Goal: Task Accomplishment & Management: Use online tool/utility

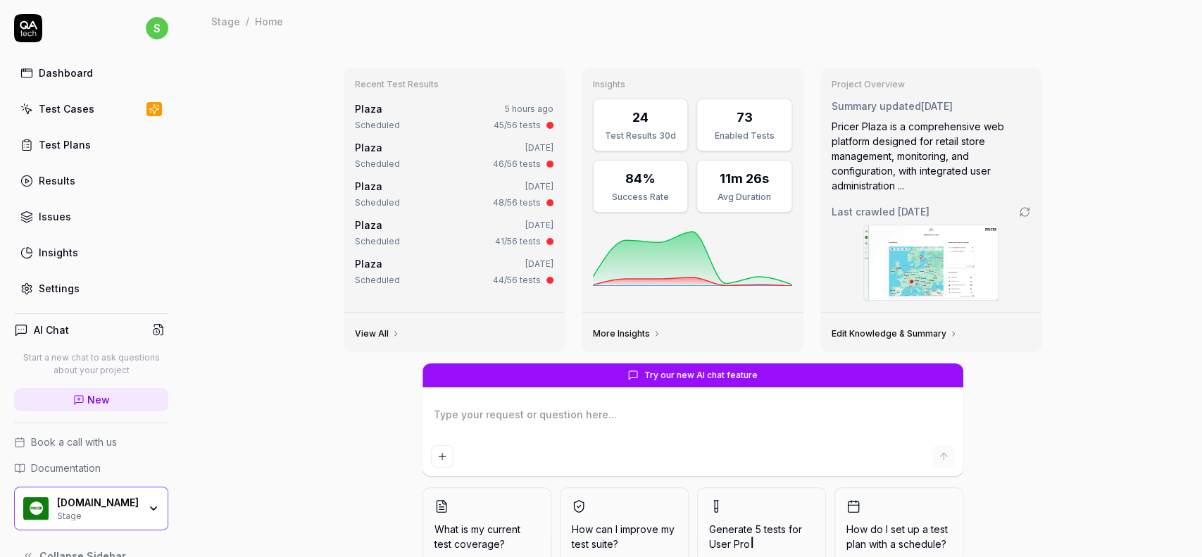
click at [61, 132] on link "Test Plans" at bounding box center [91, 144] width 154 height 27
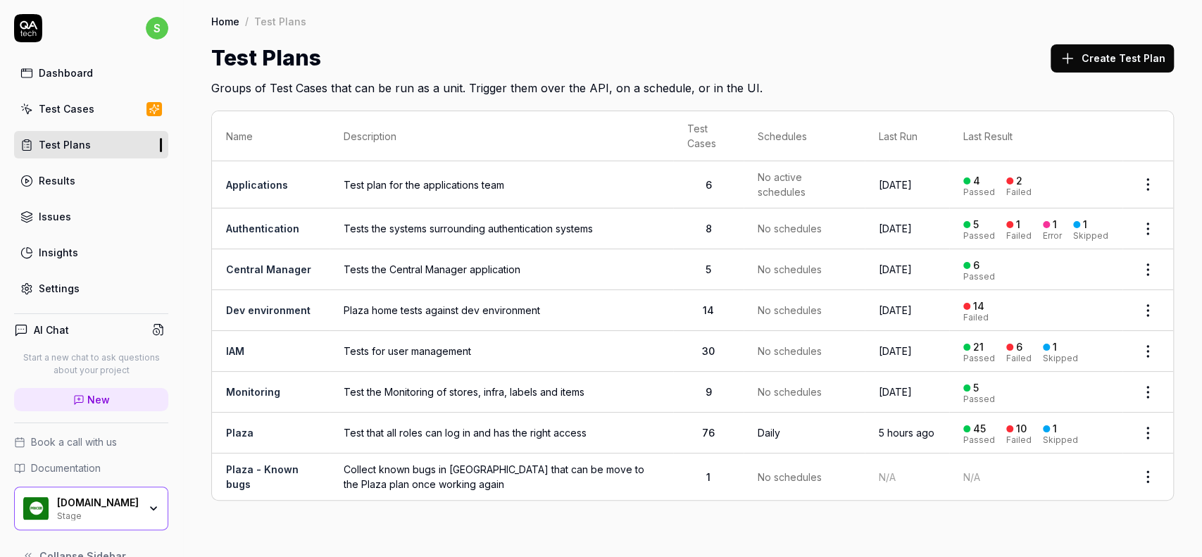
click at [532, 429] on span "Test that all roles can log in and has the right access" at bounding box center [501, 432] width 315 height 15
click at [508, 428] on span "Test that all roles can log in and has the right access" at bounding box center [501, 432] width 315 height 15
click at [245, 434] on link "Plaza" at bounding box center [239, 433] width 27 height 12
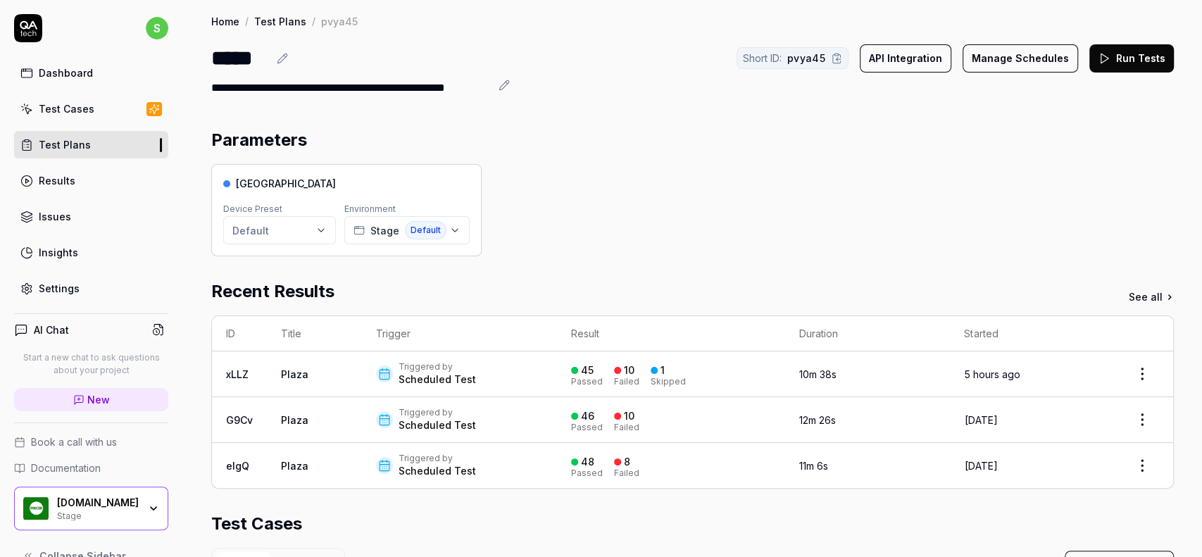
scroll to position [141, 0]
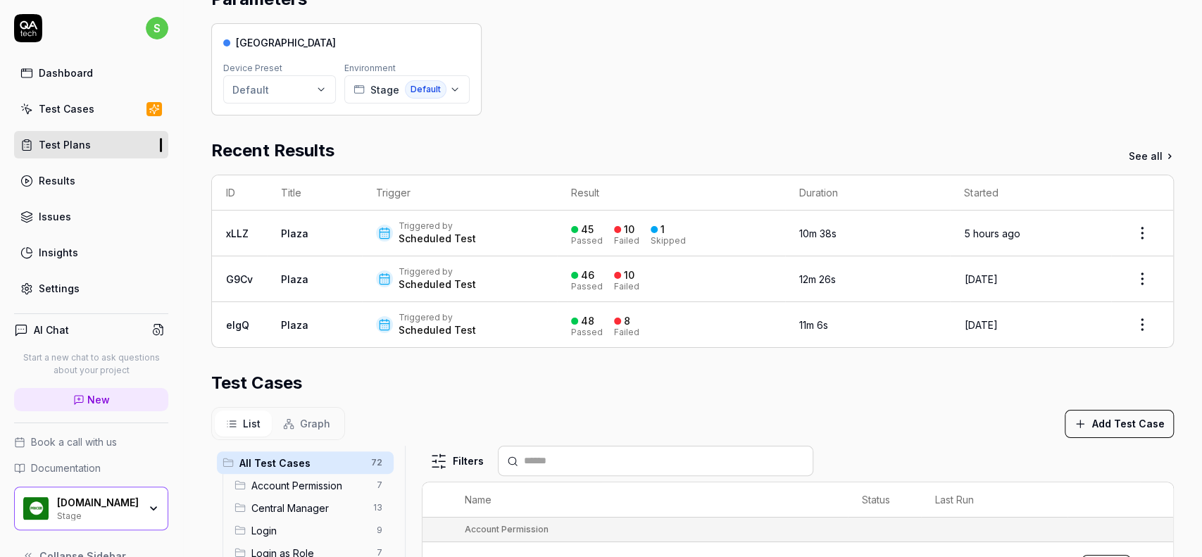
click at [736, 384] on div "Test Cases" at bounding box center [692, 382] width 962 height 25
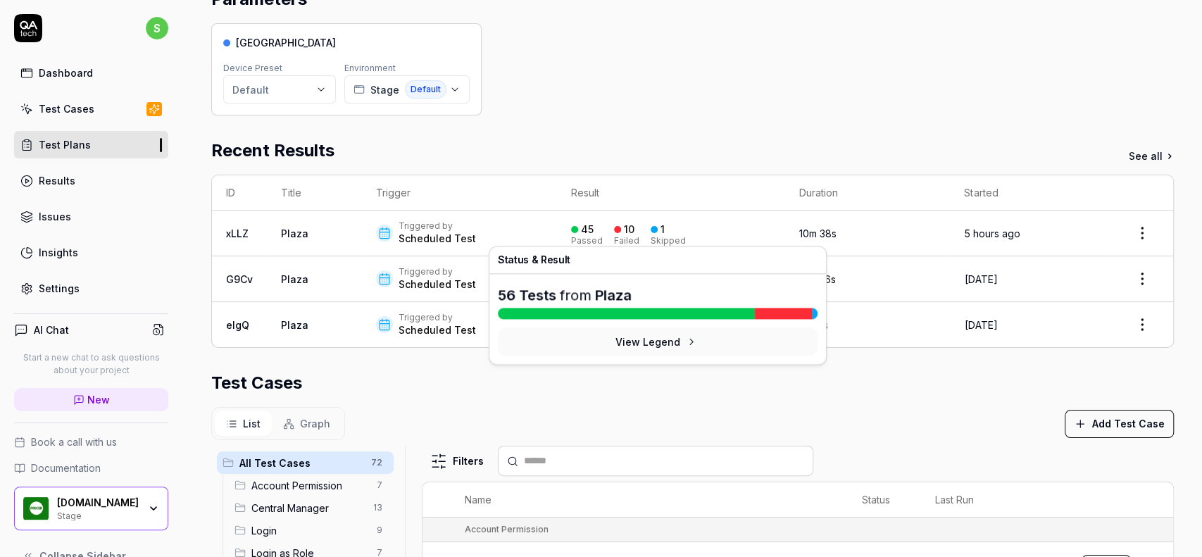
click at [614, 241] on div "Failed" at bounding box center [626, 241] width 25 height 8
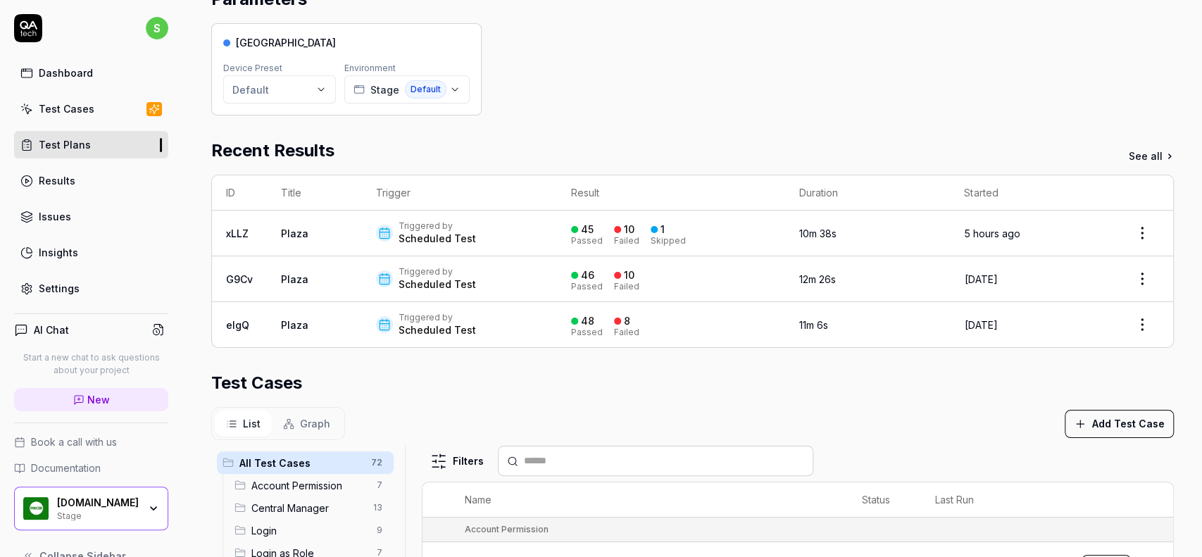
click at [63, 134] on link "Test Plans" at bounding box center [91, 144] width 154 height 27
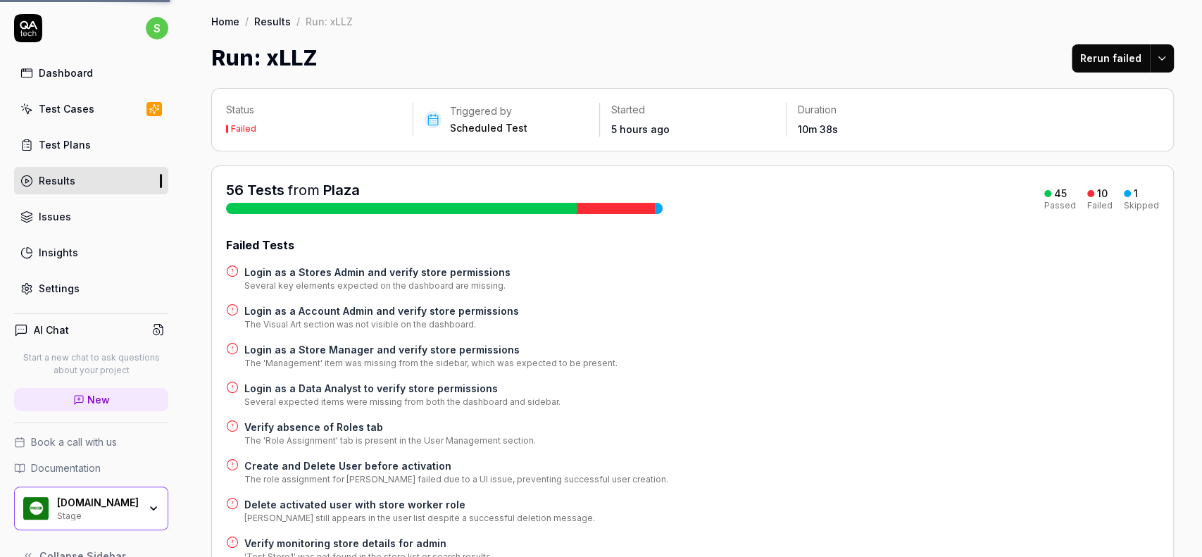
click at [75, 141] on div "Test Plans" at bounding box center [65, 144] width 52 height 15
click at [77, 77] on div "Dashboard" at bounding box center [66, 72] width 54 height 15
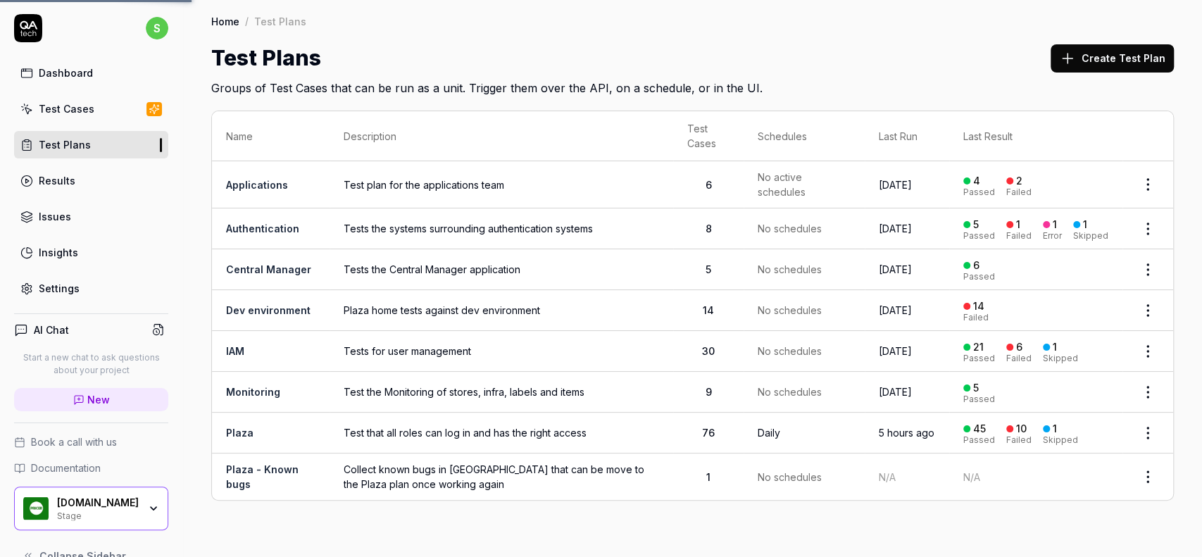
click at [76, 145] on div "Test Plans" at bounding box center [65, 144] width 52 height 15
click at [469, 184] on span "Test plan for the applications team" at bounding box center [501, 184] width 315 height 15
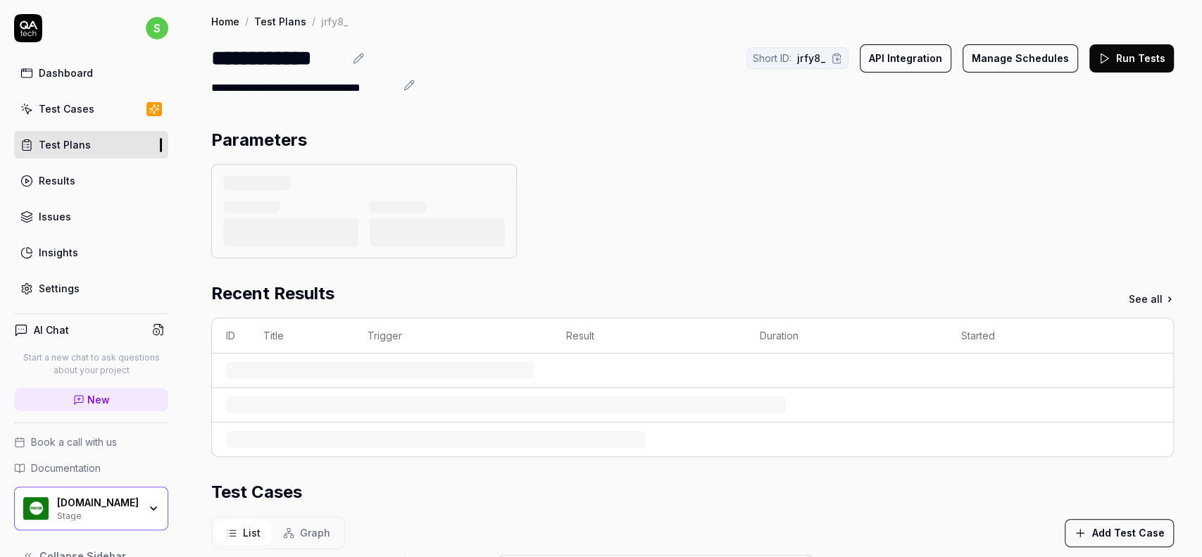
scroll to position [289, 0]
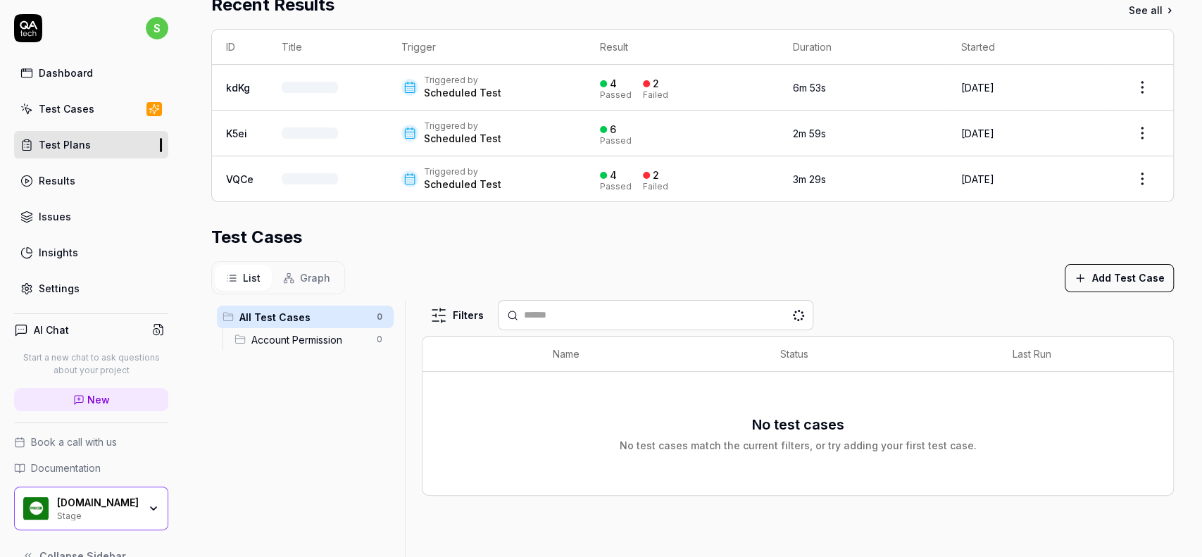
drag, startPoint x: 317, startPoint y: 341, endPoint x: 1087, endPoint y: 261, distance: 774.3
click at [317, 341] on span "Account Permission" at bounding box center [309, 339] width 117 height 15
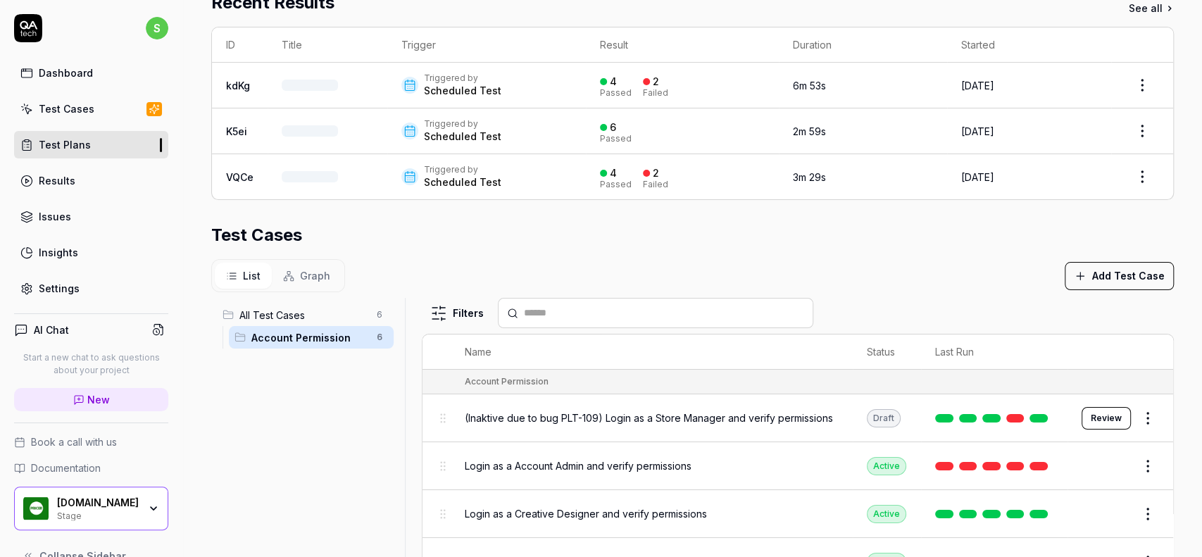
scroll to position [287, 0]
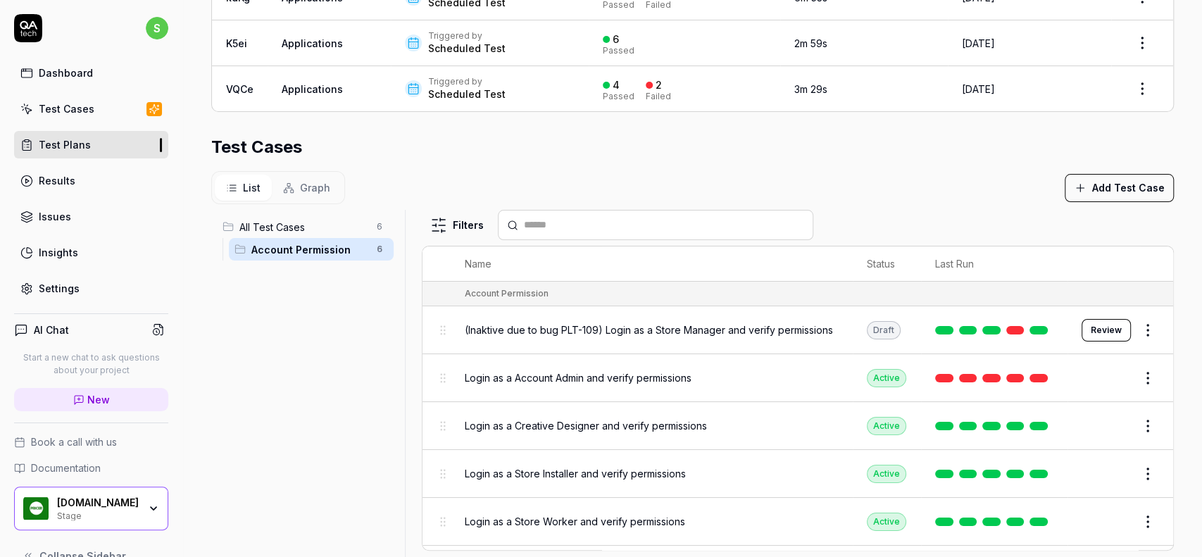
scroll to position [408, 0]
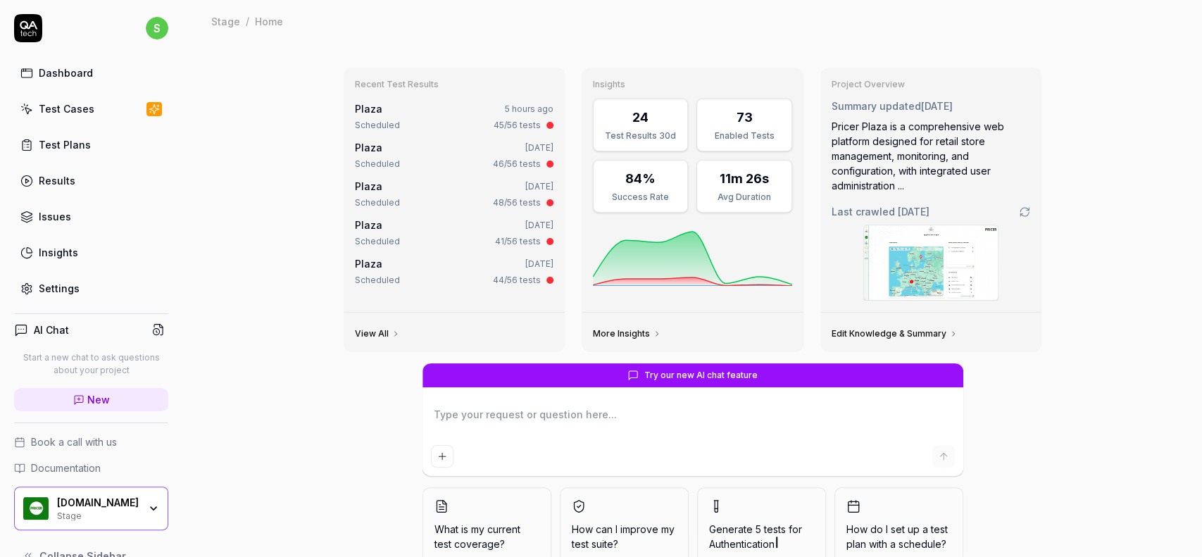
click at [76, 146] on div "Test Plans" at bounding box center [65, 144] width 52 height 15
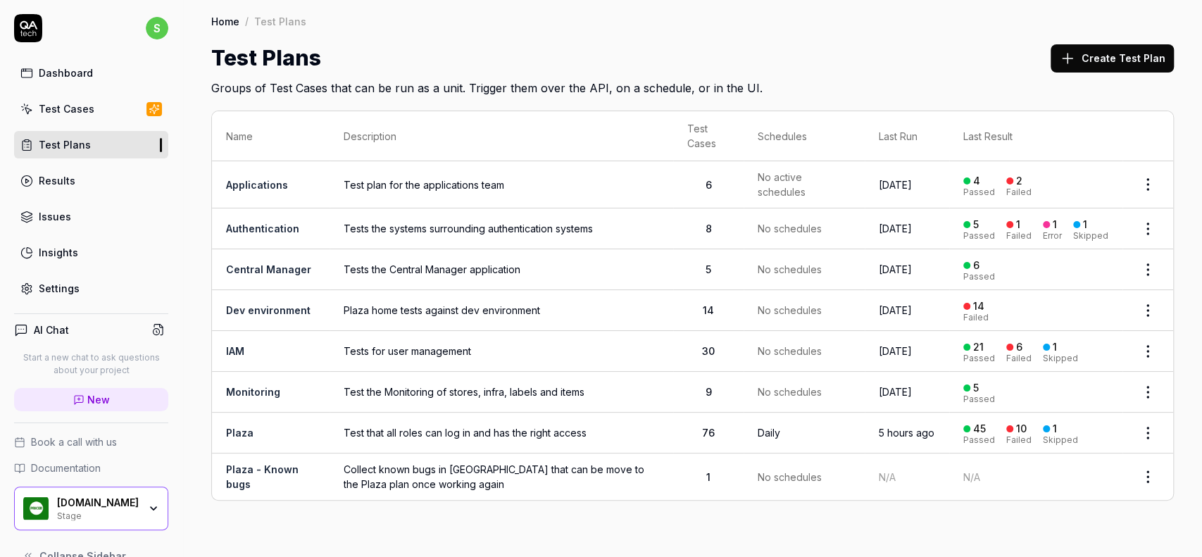
drag, startPoint x: 462, startPoint y: 187, endPoint x: 277, endPoint y: 182, distance: 184.5
click at [1147, 177] on html "s Dashboard Test Cases Test Plans Results Issues Insights Settings AI Chat Star…" at bounding box center [601, 278] width 1202 height 557
click at [984, 51] on html "s Dashboard Test Cases Test Plans Results Issues Insights Settings AI Chat Star…" at bounding box center [601, 278] width 1202 height 557
drag, startPoint x: 236, startPoint y: 423, endPoint x: 231, endPoint y: 431, distance: 9.2
click at [1135, 310] on html "s Dashboard Test Cases Test Plans Results Issues Insights Settings AI Chat Star…" at bounding box center [601, 278] width 1202 height 557
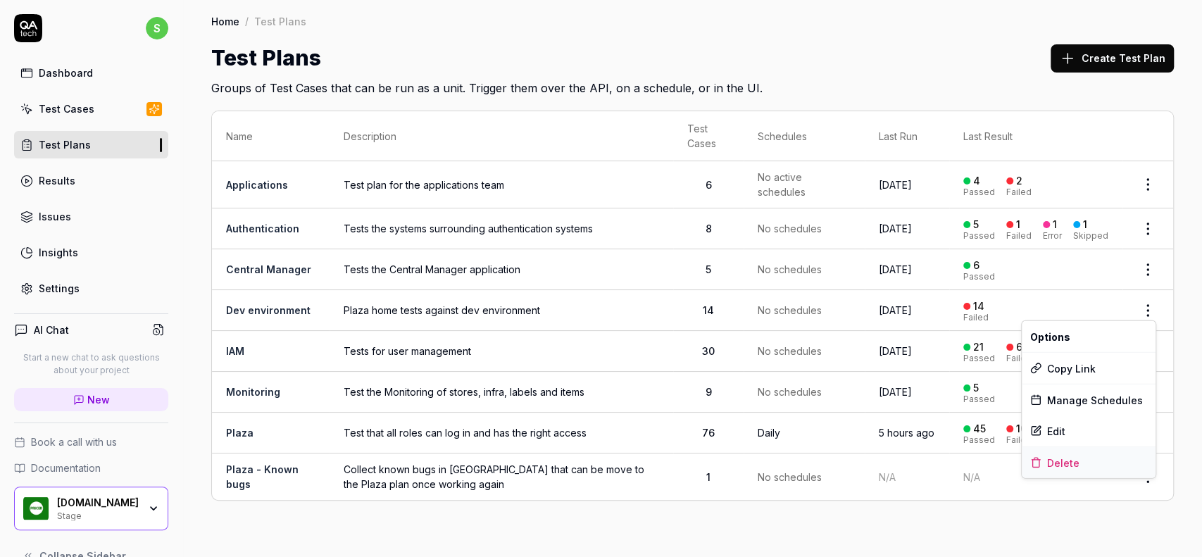
click at [1082, 462] on div "Delete" at bounding box center [1089, 462] width 134 height 31
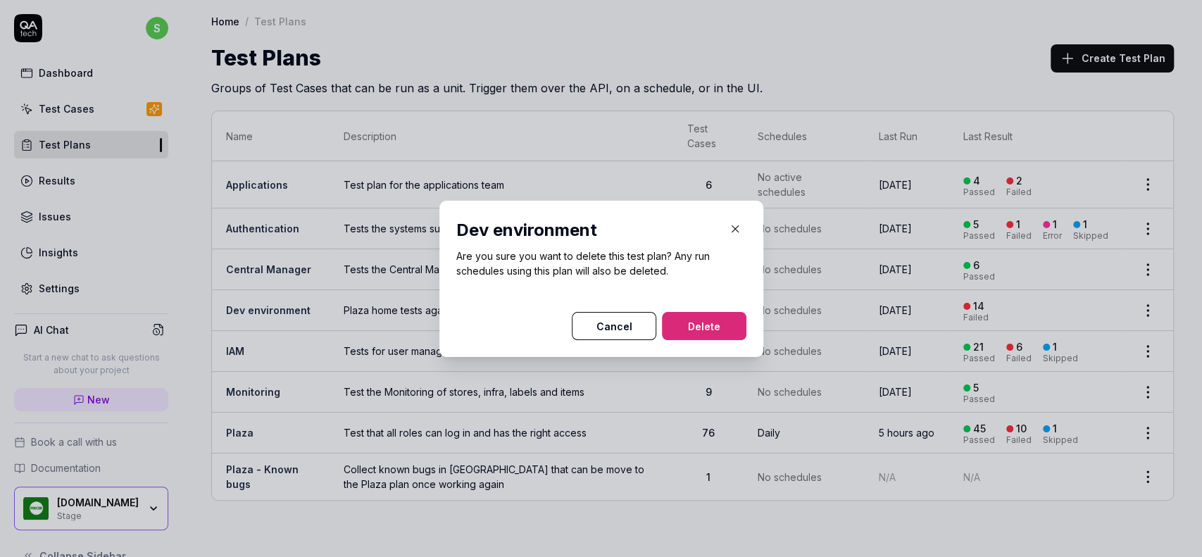
click at [703, 329] on button "Delete" at bounding box center [704, 326] width 84 height 28
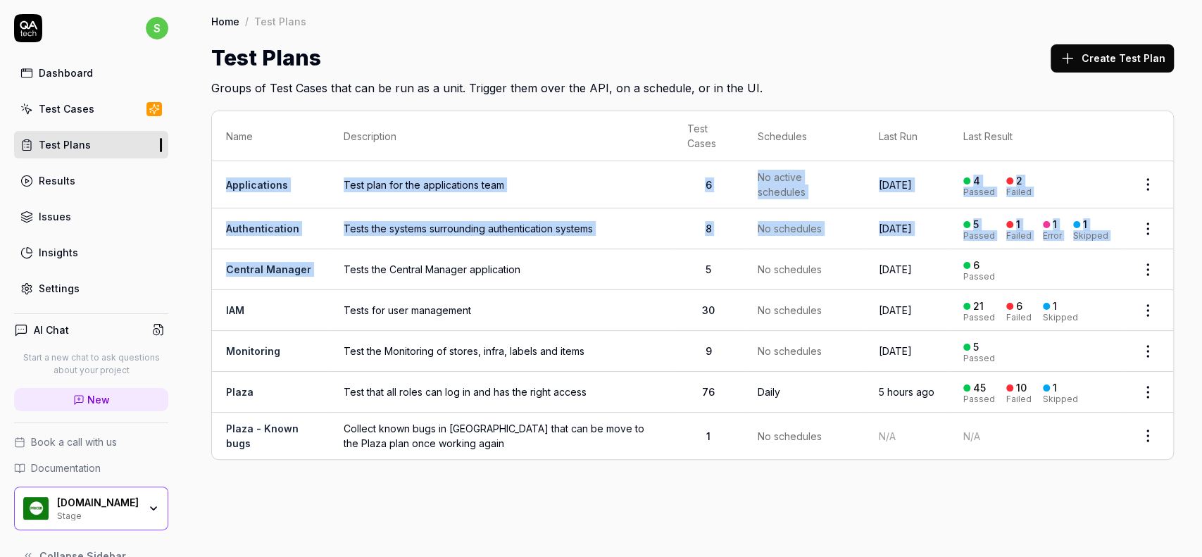
drag, startPoint x: 335, startPoint y: 277, endPoint x: 223, endPoint y: 183, distance: 145.9
click at [223, 183] on tbody "Applications Test plan for the applications team 6 No active schedules Jun 4 20…" at bounding box center [692, 310] width 961 height 298
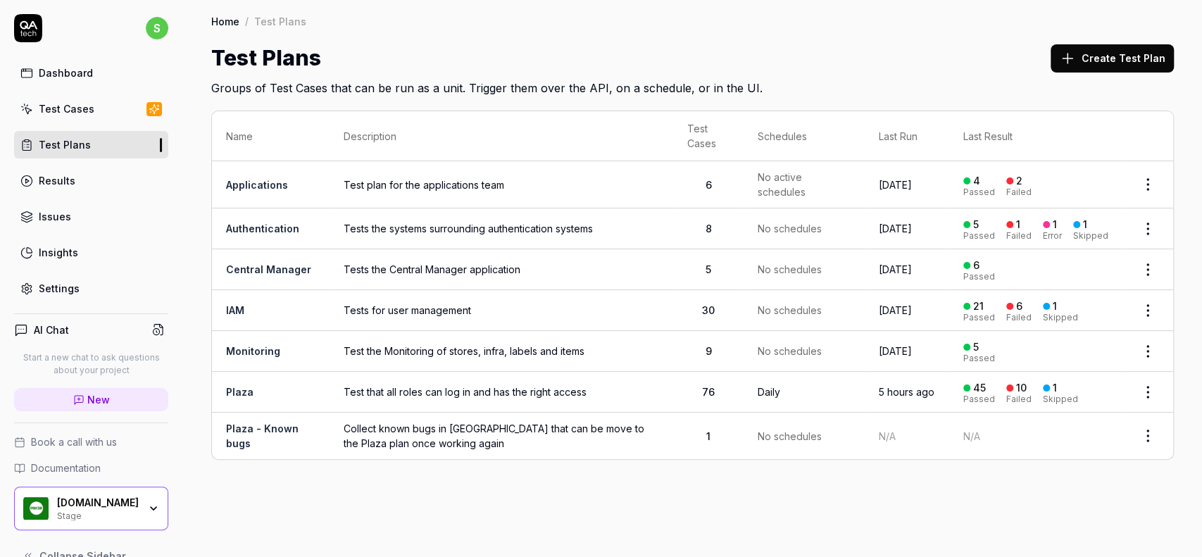
click at [935, 57] on div "Test Plans Create Test Plan" at bounding box center [692, 58] width 962 height 32
click at [263, 426] on link "Plaza - Known bugs" at bounding box center [262, 435] width 73 height 27
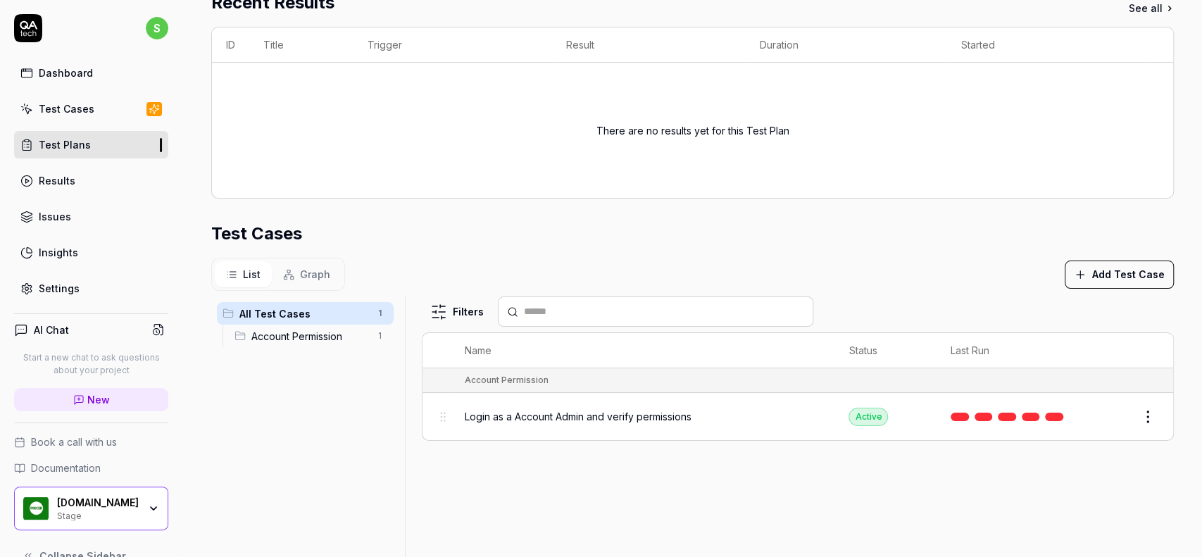
scroll to position [287, 0]
click at [346, 335] on span "Account Permission" at bounding box center [309, 338] width 117 height 15
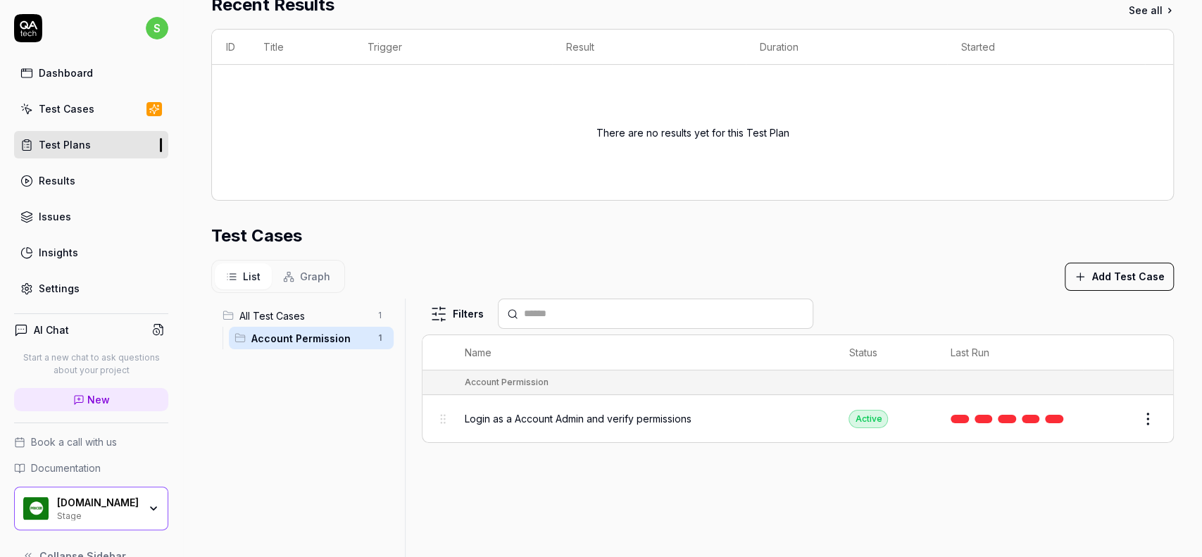
click at [641, 415] on span "Login as a Account Admin and verify permissions" at bounding box center [578, 418] width 227 height 15
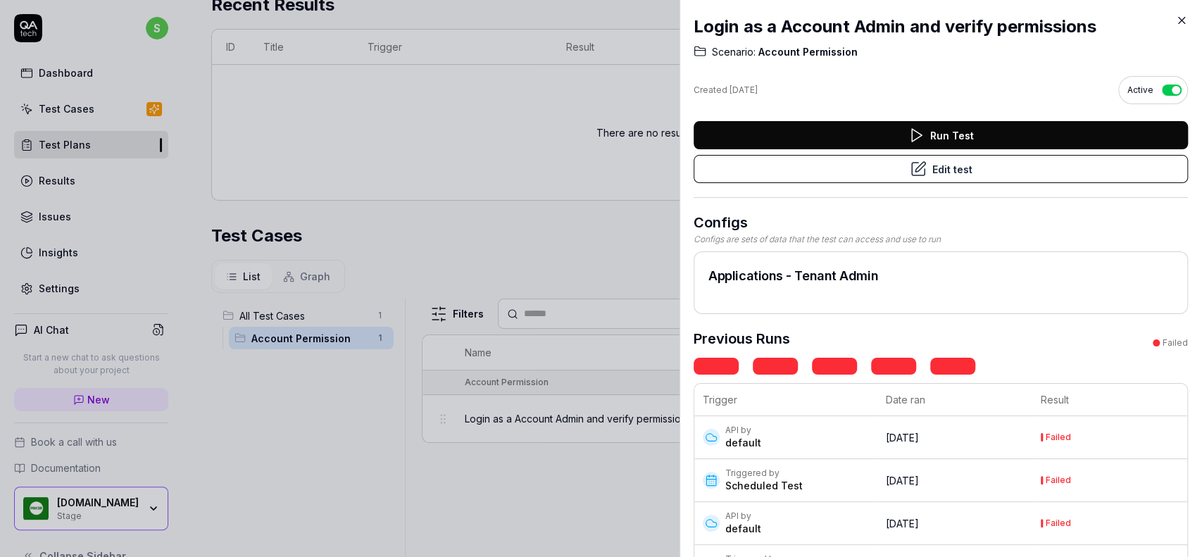
click at [974, 166] on button "Edit test" at bounding box center [940, 169] width 494 height 28
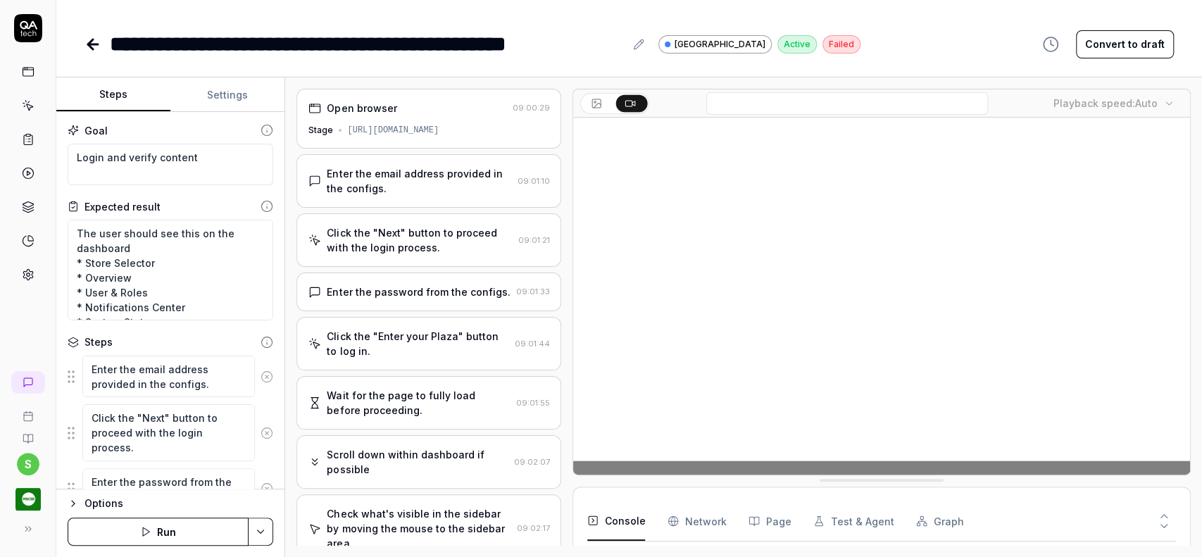
scroll to position [817, 0]
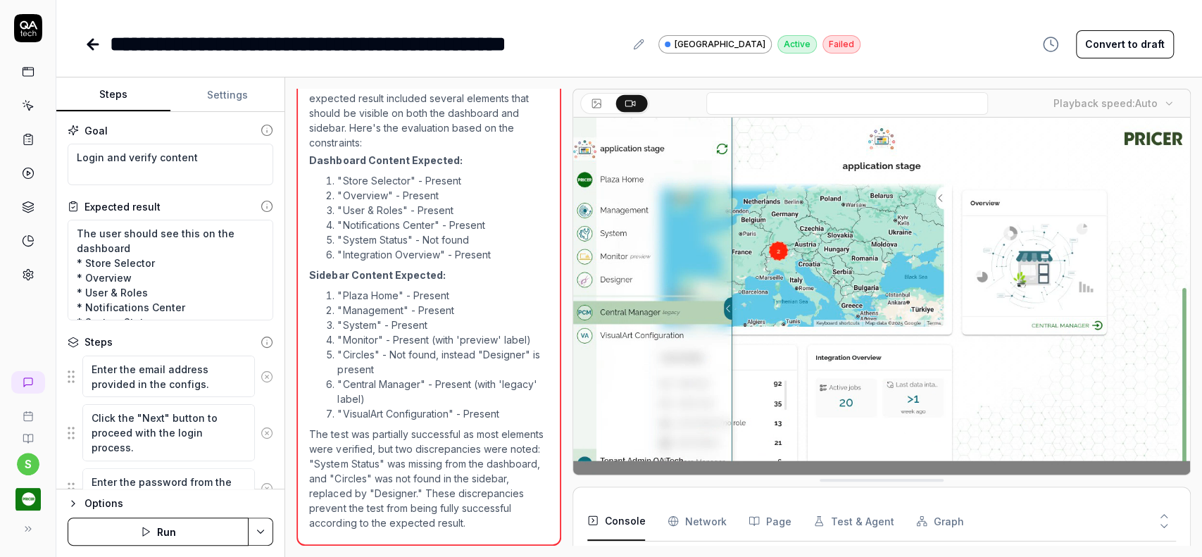
type textarea "*"
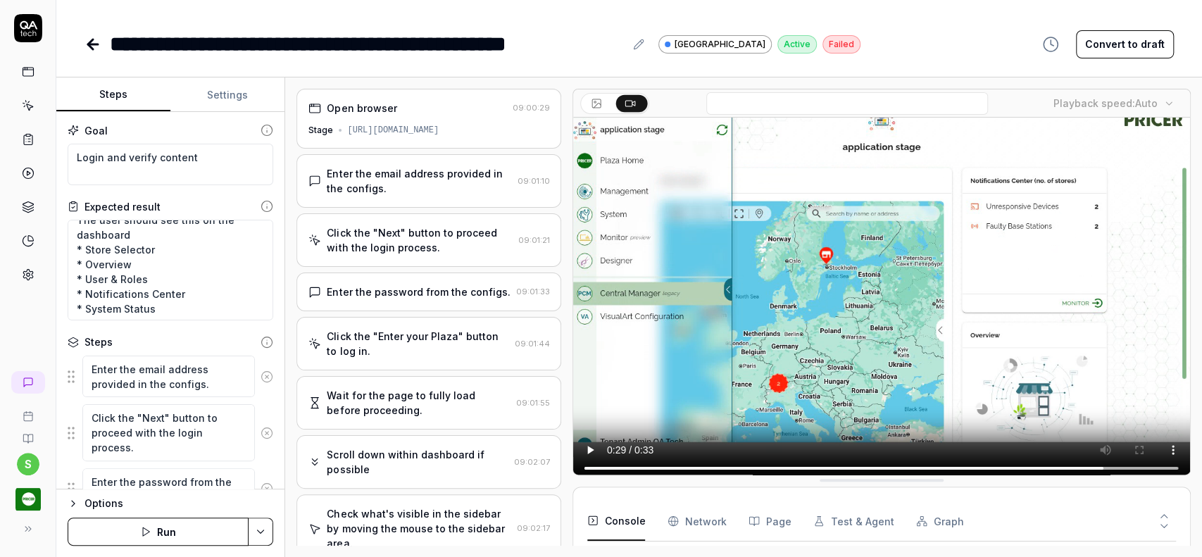
click at [941, 39] on div "**********" at bounding box center [628, 44] width 1089 height 32
type textarea "*"
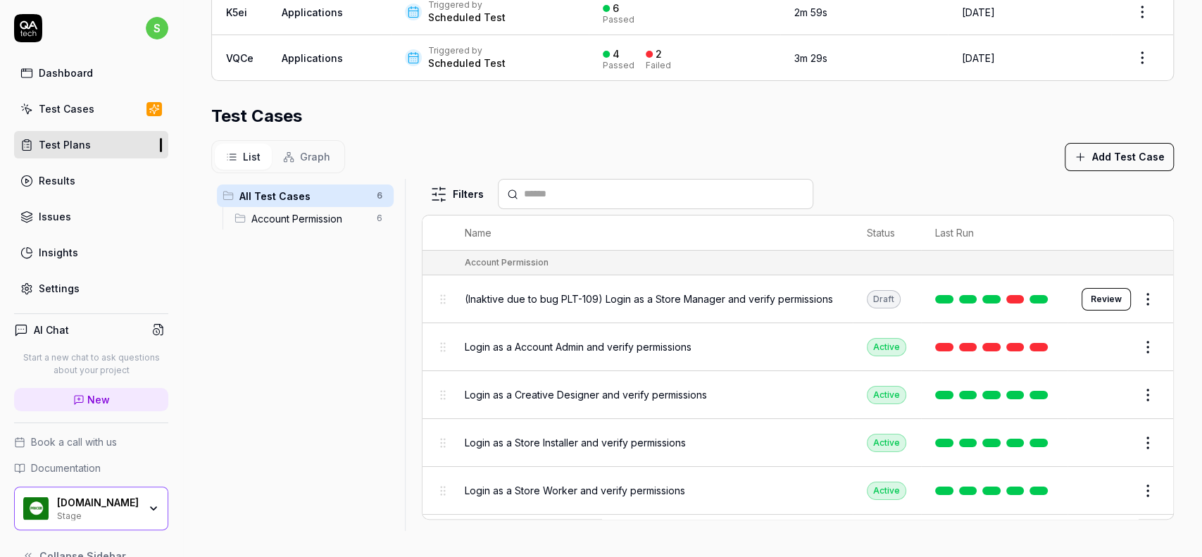
scroll to position [40, 0]
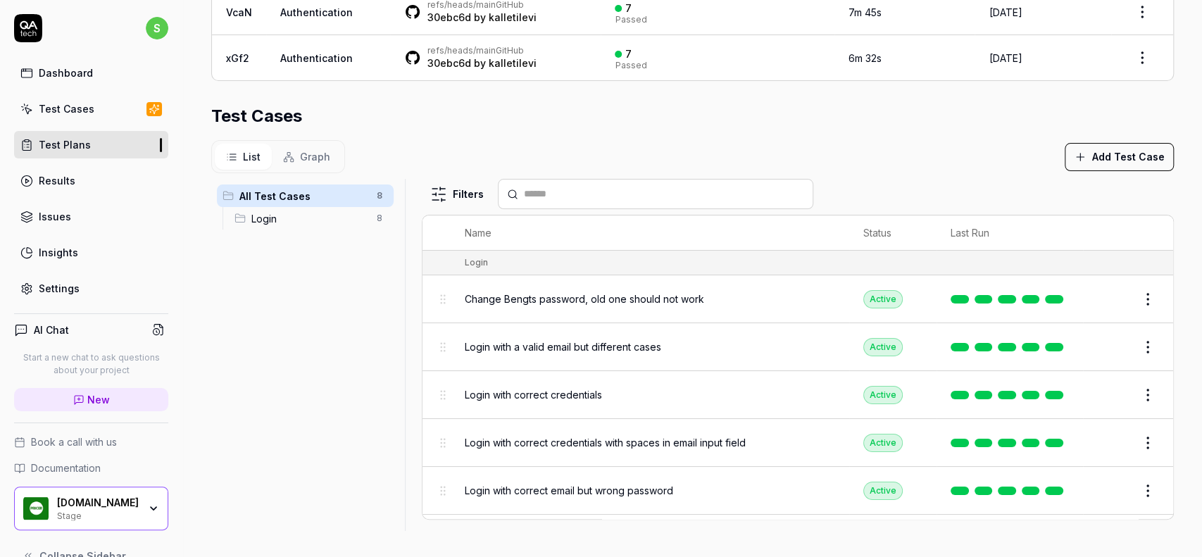
click at [900, 114] on div "Test Cases" at bounding box center [692, 115] width 962 height 25
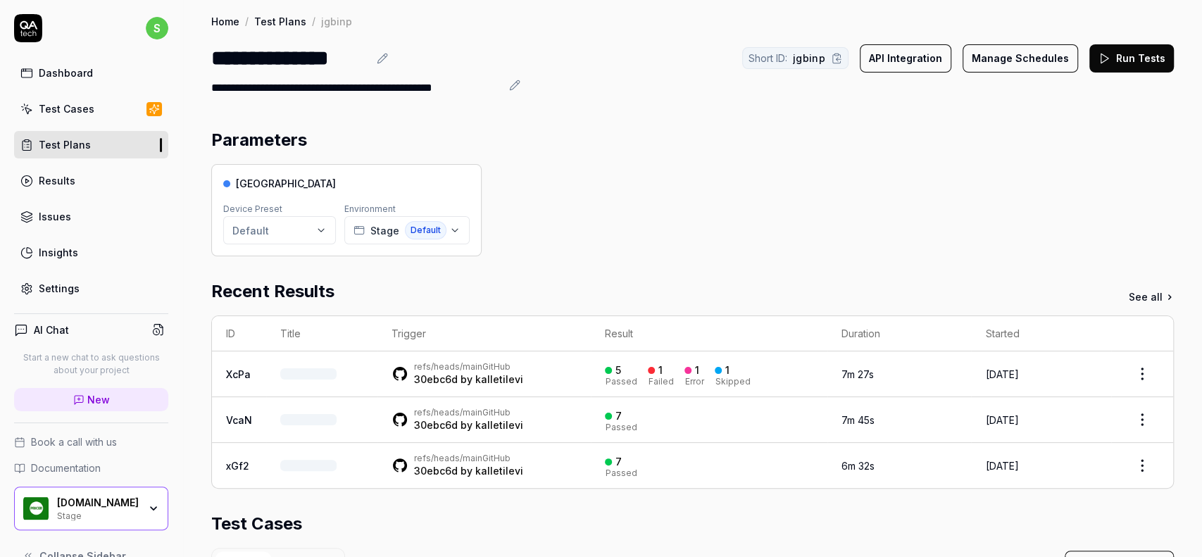
click at [778, 183] on div "Pricer Plaza Device Preset Default Environment Stage Default" at bounding box center [692, 210] width 962 height 92
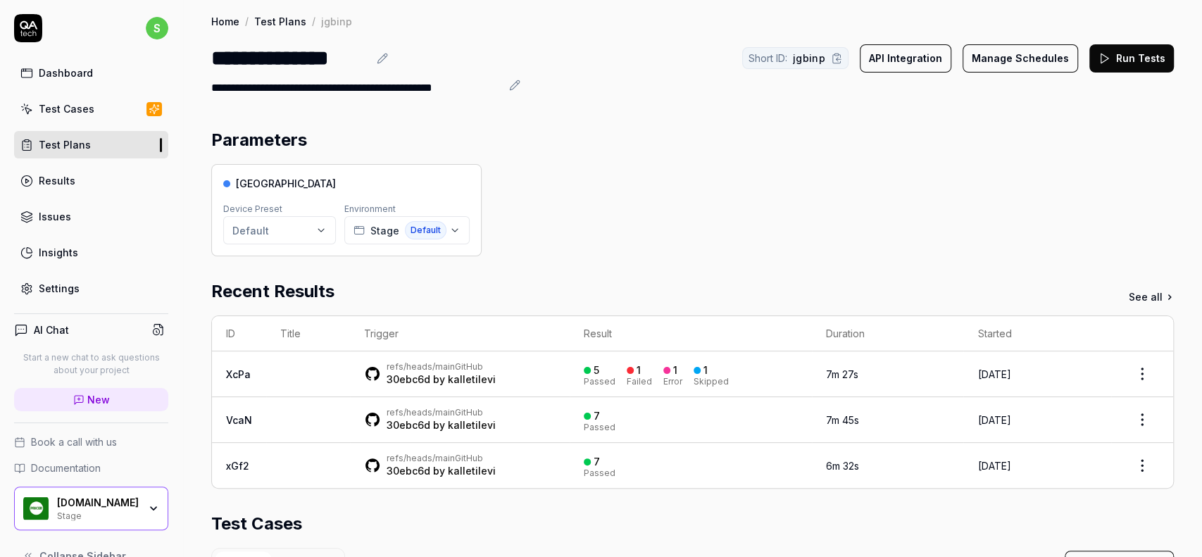
click at [58, 144] on div "Test Plans" at bounding box center [65, 144] width 52 height 15
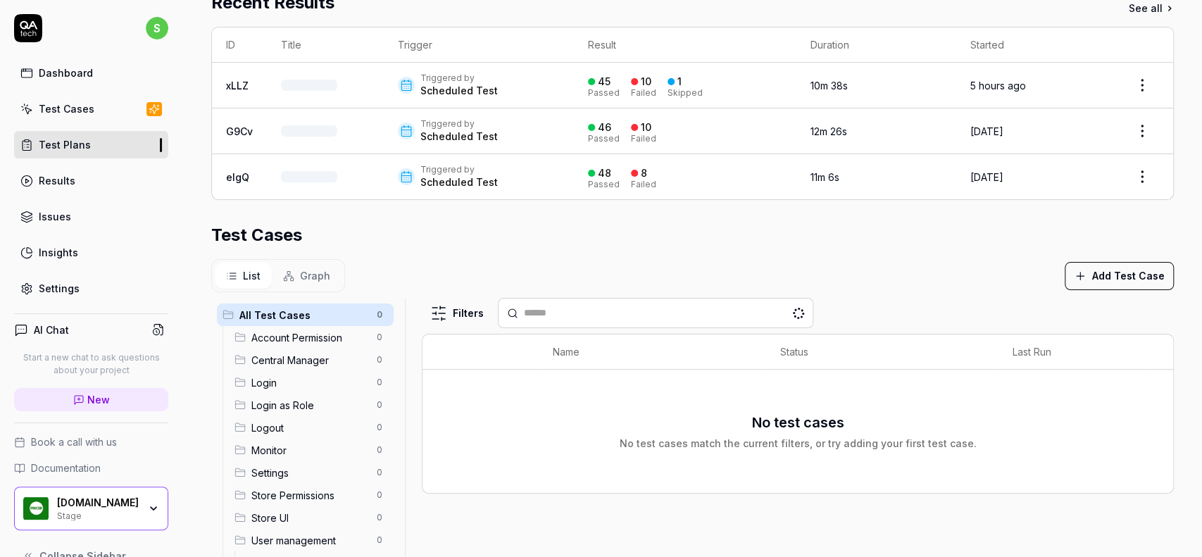
scroll to position [287, 0]
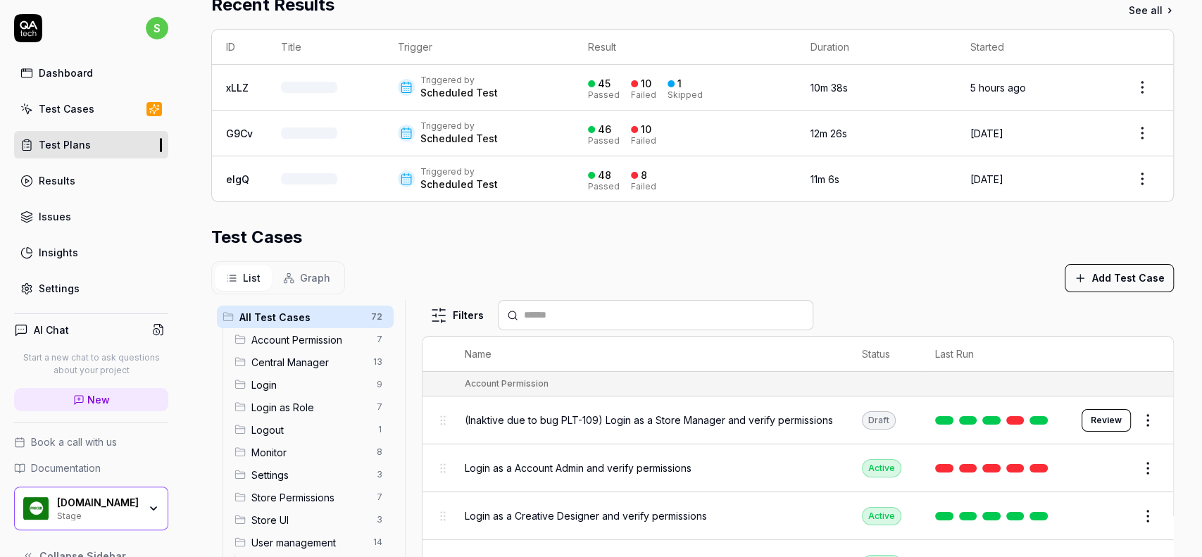
click at [270, 382] on span "Login" at bounding box center [309, 384] width 117 height 15
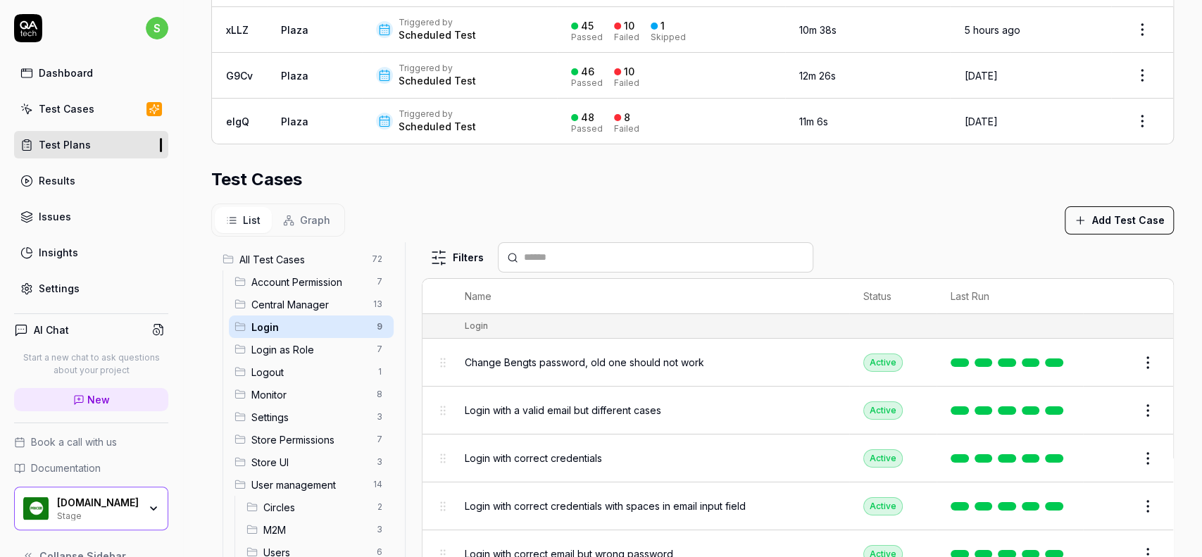
scroll to position [408, 0]
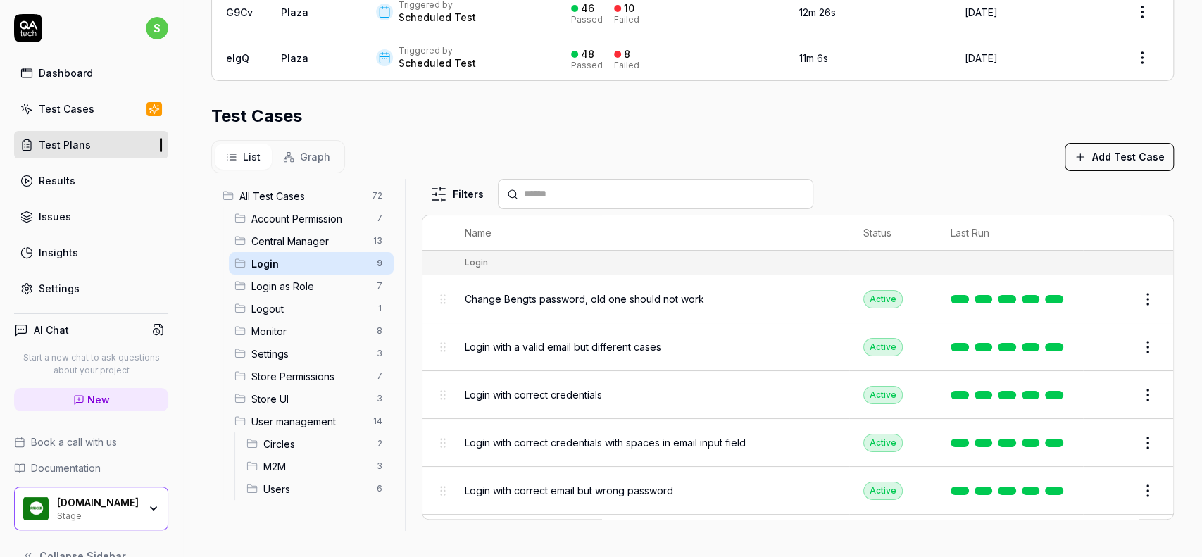
click at [255, 225] on div "Account Permission 7" at bounding box center [311, 218] width 165 height 23
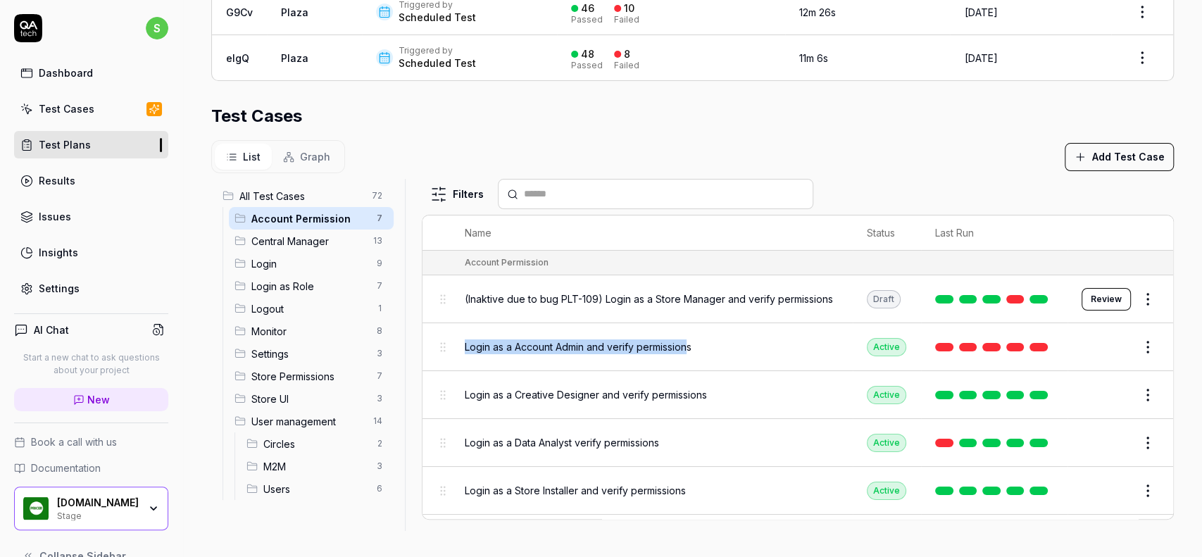
drag, startPoint x: 460, startPoint y: 343, endPoint x: 660, endPoint y: 316, distance: 201.7
click at [689, 335] on td "Login as a Account Admin and verify permissions" at bounding box center [652, 347] width 402 height 48
click at [648, 293] on span "(Inaktive due to bug PLT-109) Login as a Store Manager and verify permissions" at bounding box center [649, 298] width 368 height 15
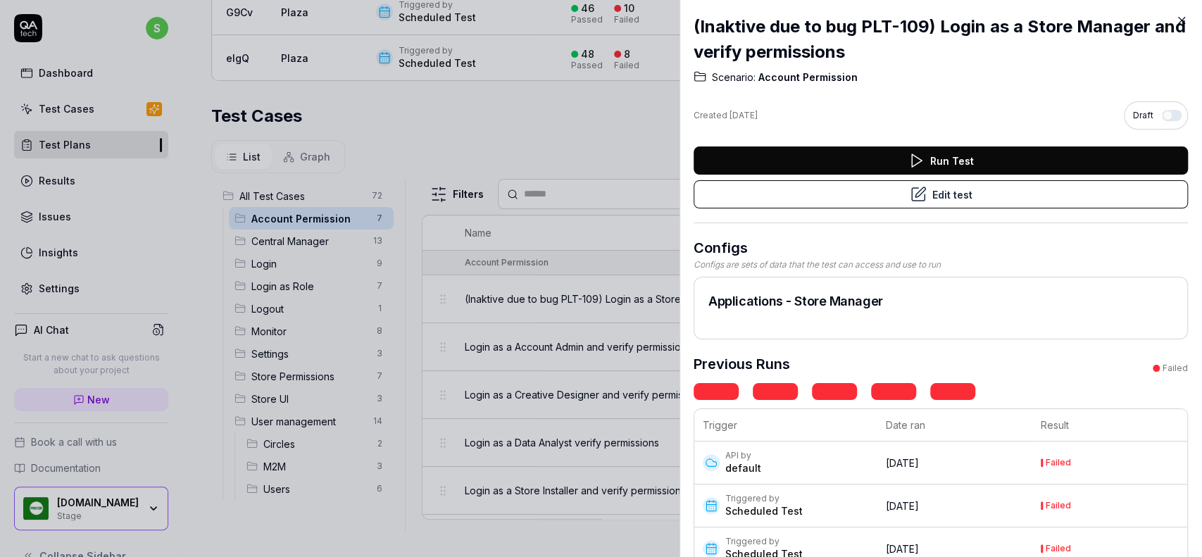
click at [1057, 199] on button "Edit test" at bounding box center [940, 194] width 494 height 28
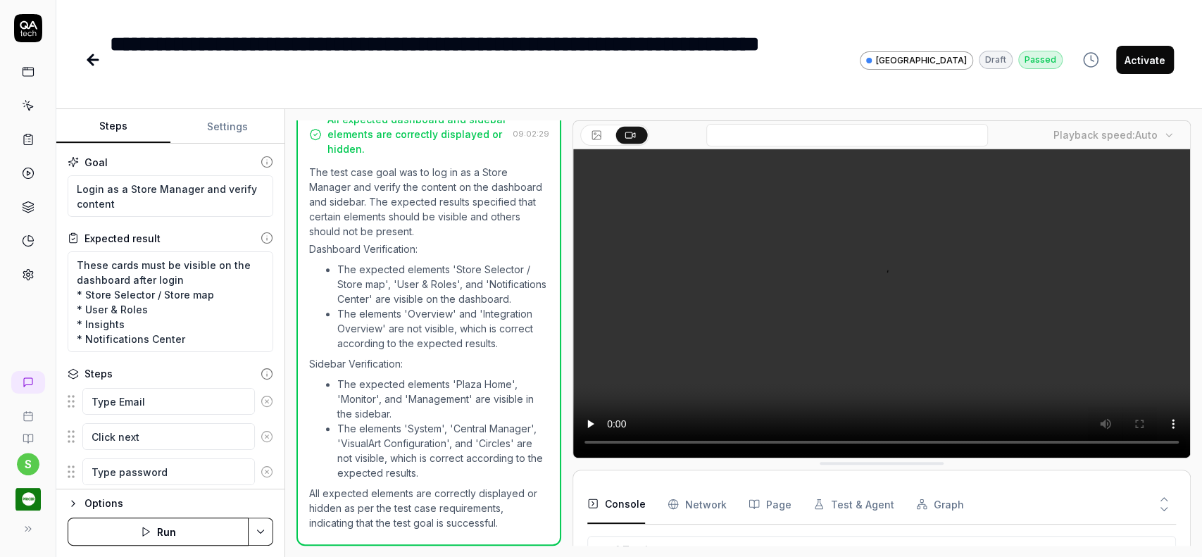
scroll to position [420, 0]
type textarea "*"
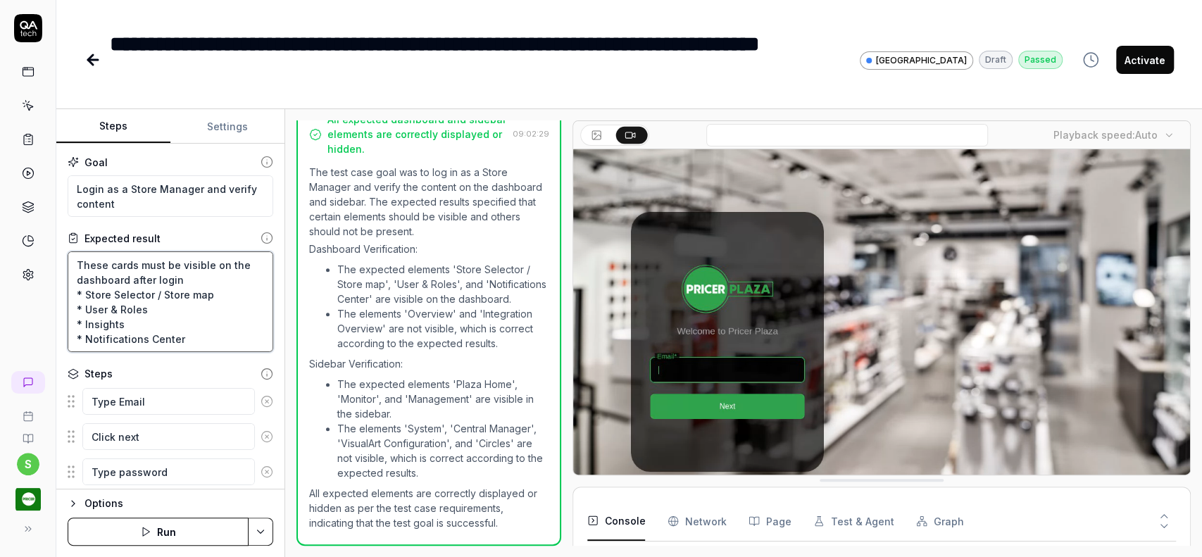
scroll to position [0, 0]
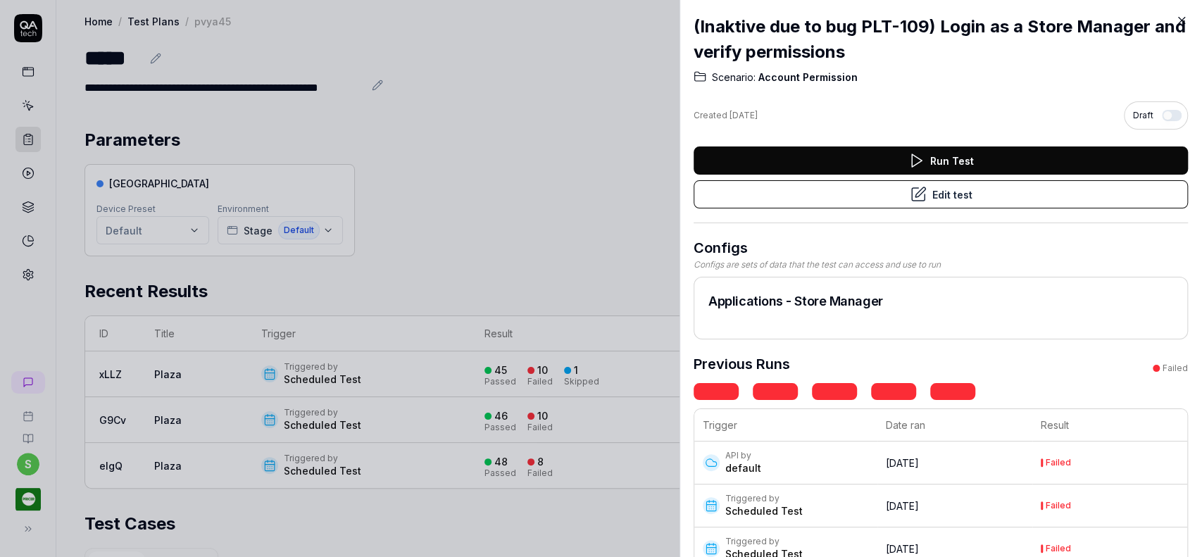
scroll to position [321, 0]
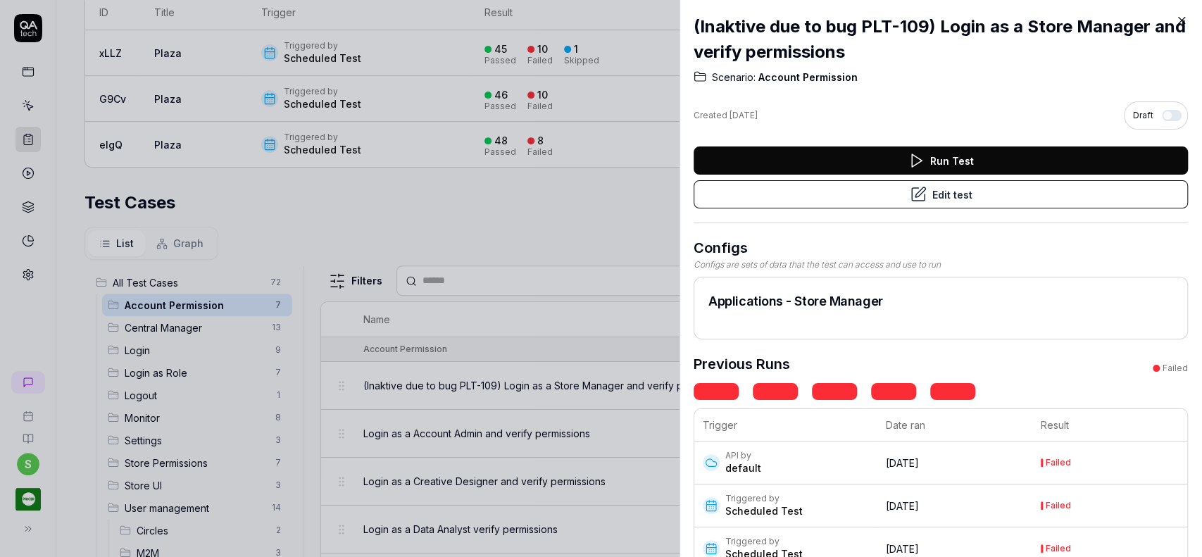
click at [563, 168] on div at bounding box center [601, 278] width 1202 height 557
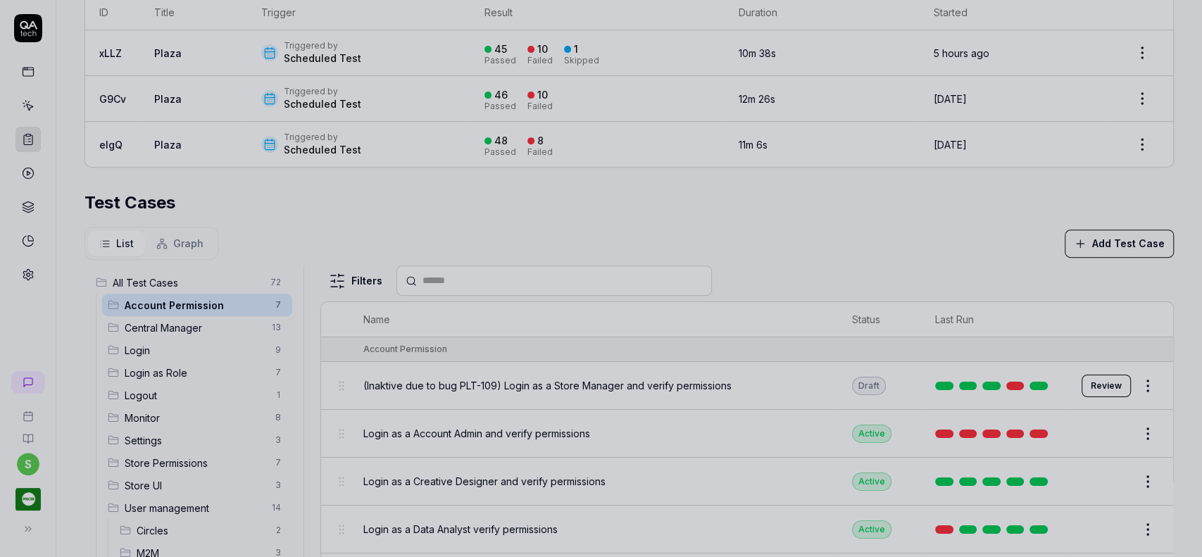
click at [1003, 229] on div at bounding box center [601, 278] width 1202 height 557
click at [690, 397] on div at bounding box center [601, 278] width 1202 height 557
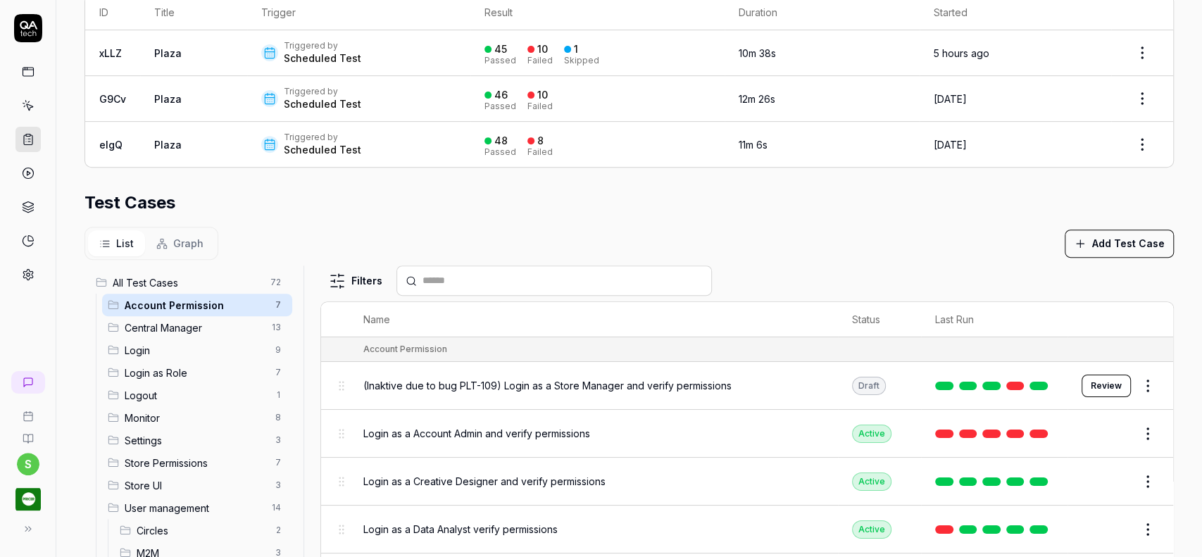
click at [1029, 430] on link at bounding box center [1038, 433] width 18 height 8
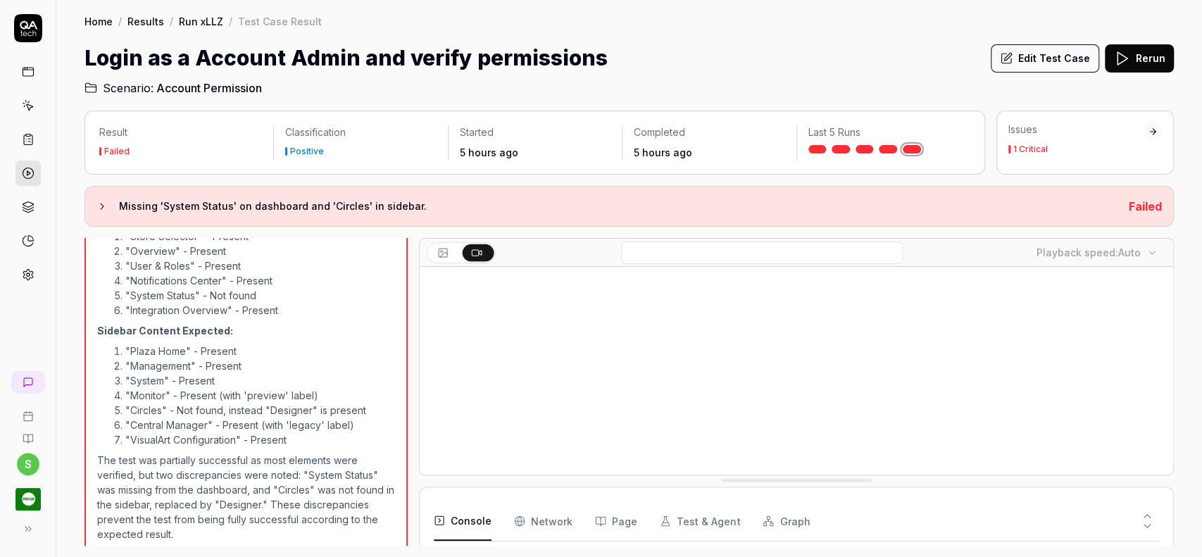
scroll to position [803, 0]
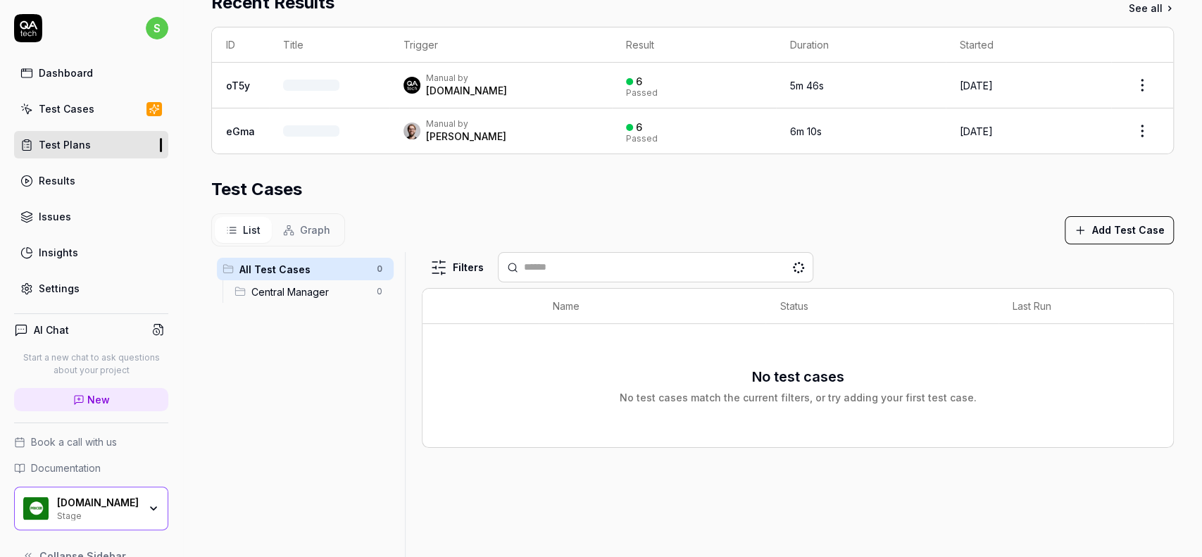
scroll to position [287, 0]
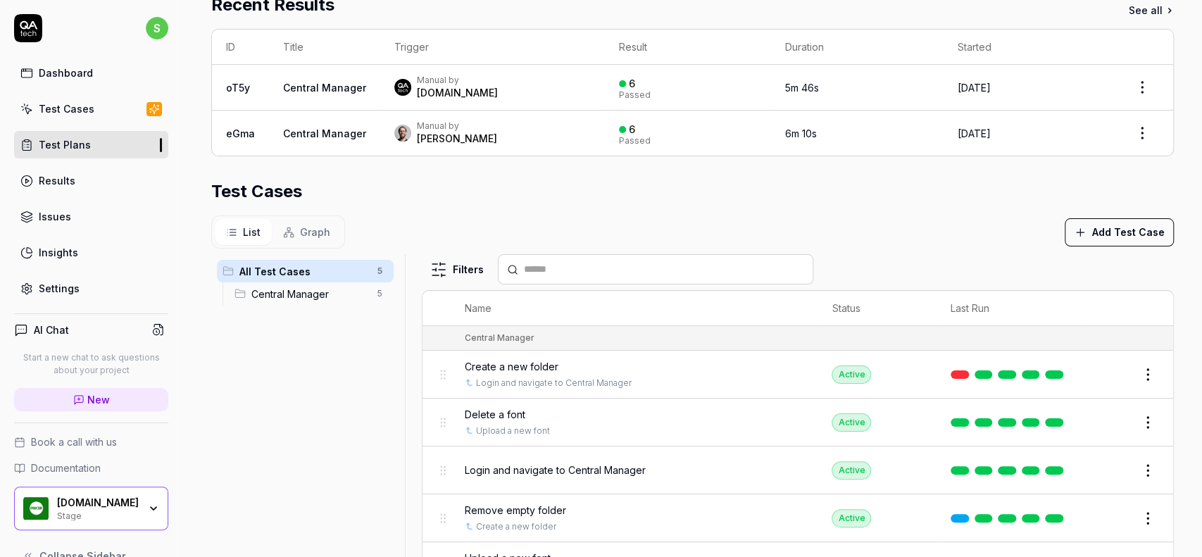
click at [276, 290] on span "Central Manager" at bounding box center [309, 294] width 117 height 15
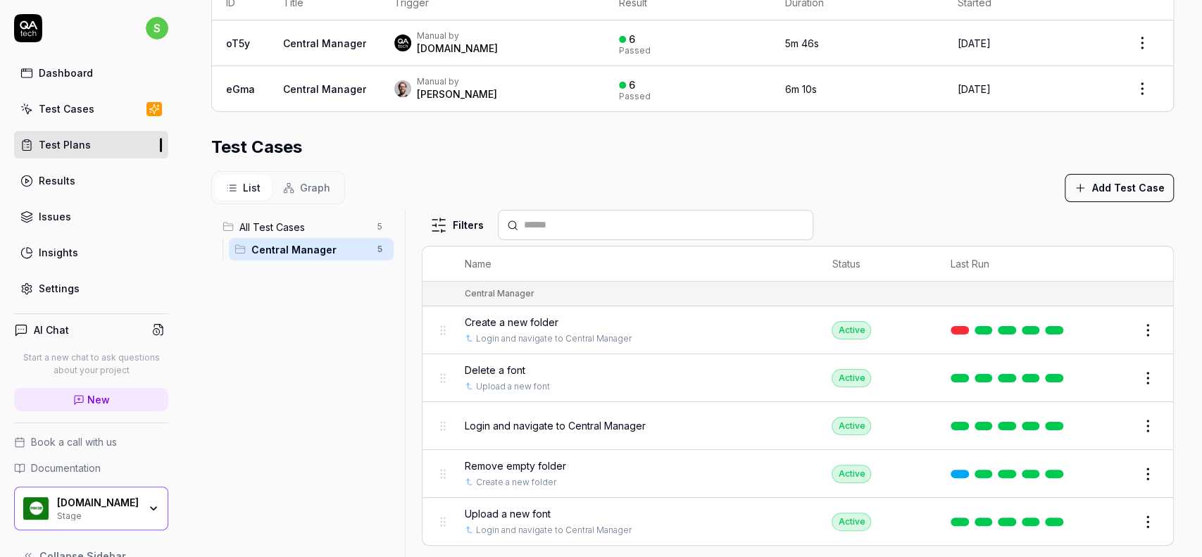
scroll to position [362, 0]
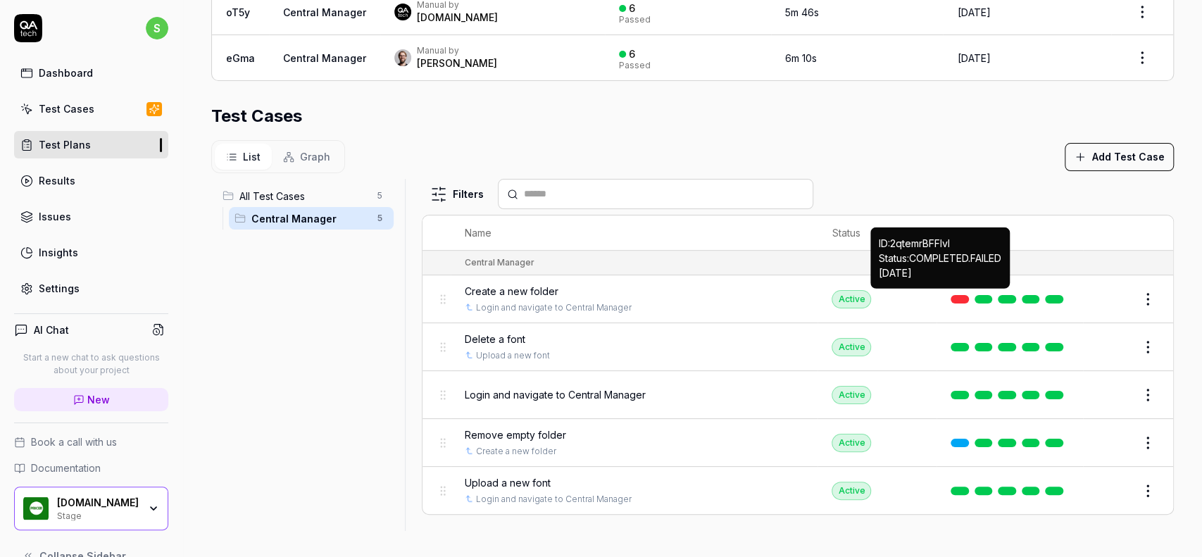
click at [953, 297] on link at bounding box center [959, 299] width 18 height 8
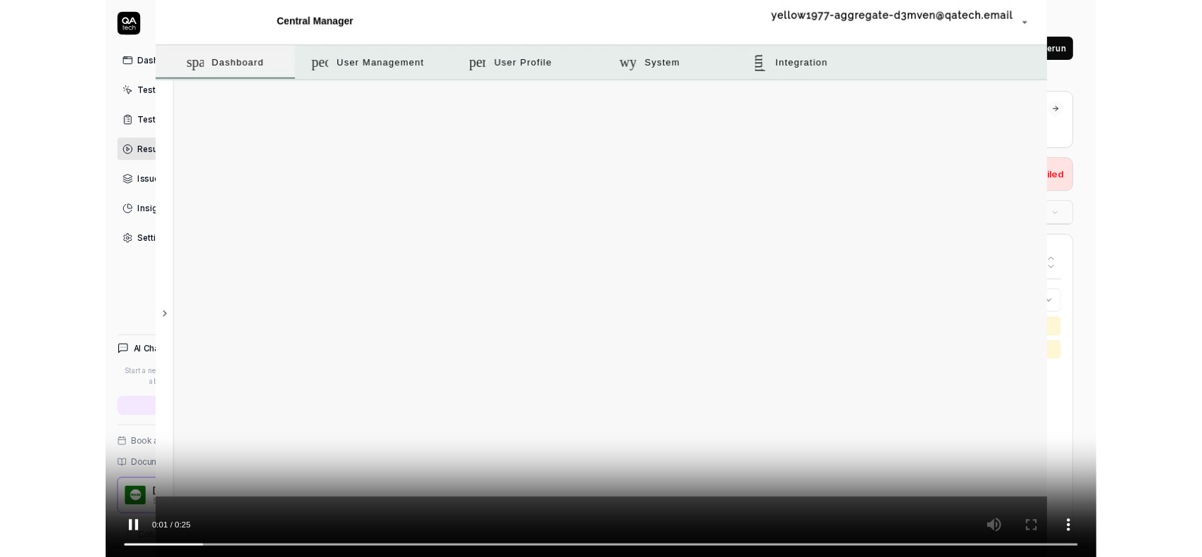
scroll to position [252, 0]
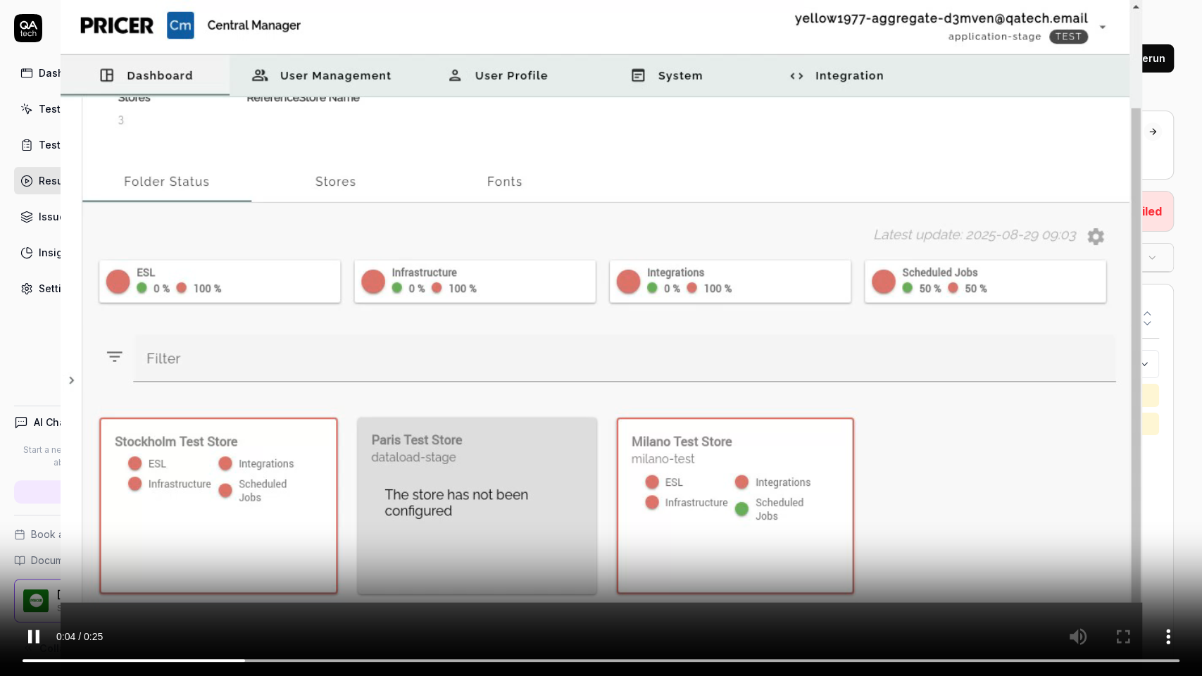
click at [925, 227] on video at bounding box center [601, 338] width 1202 height 676
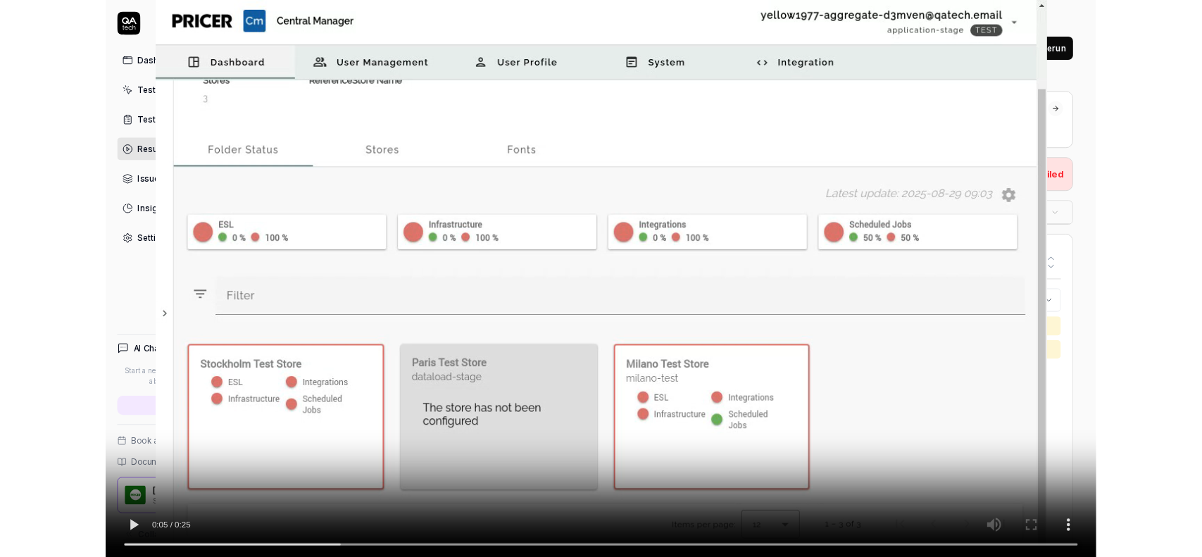
scroll to position [371, 0]
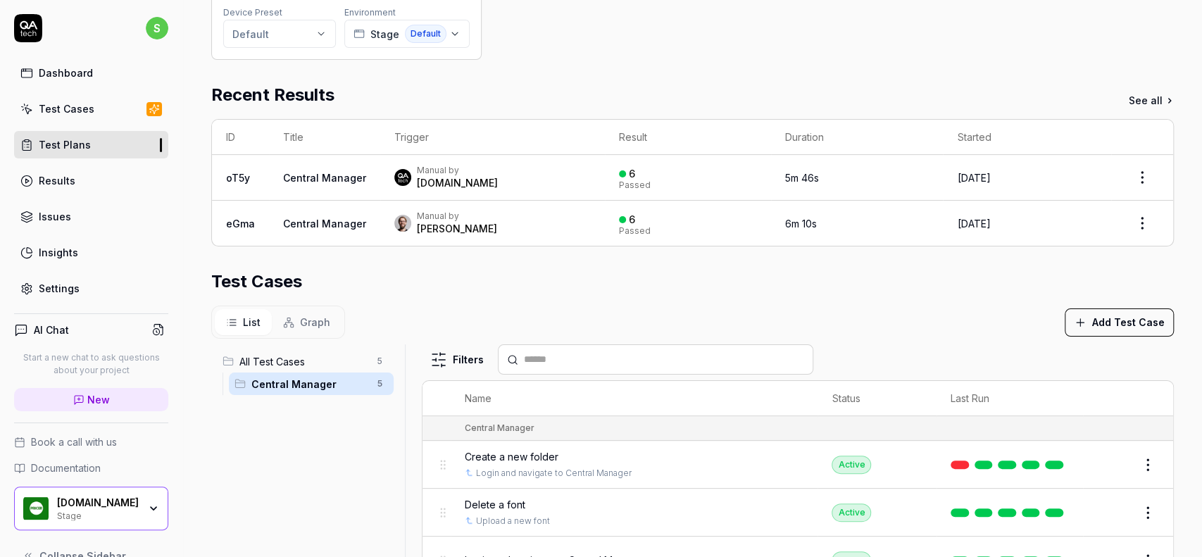
scroll to position [362, 0]
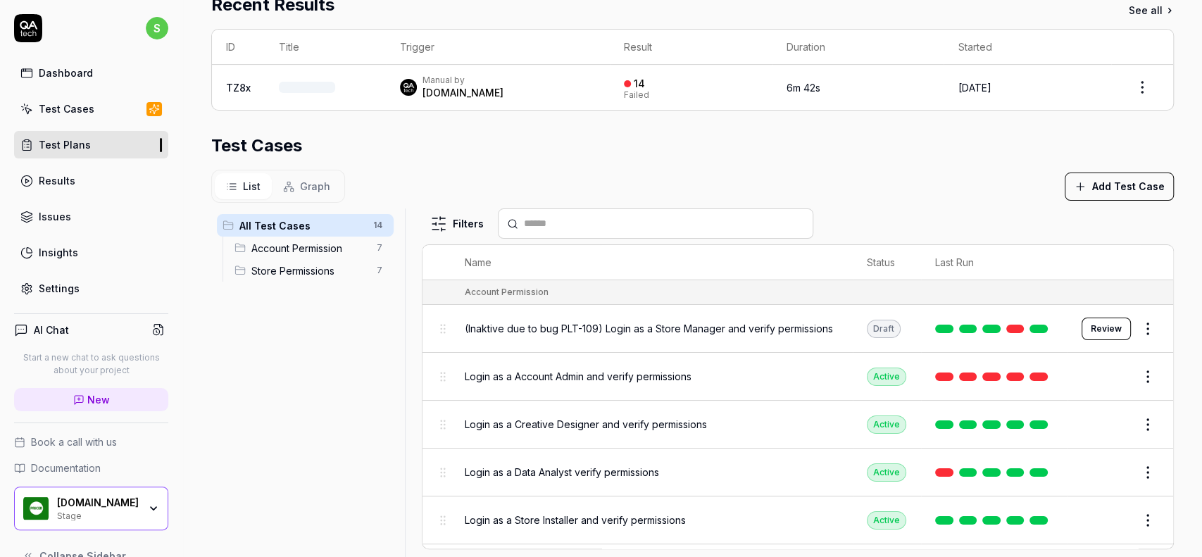
click at [272, 251] on span "Account Permission" at bounding box center [309, 248] width 117 height 15
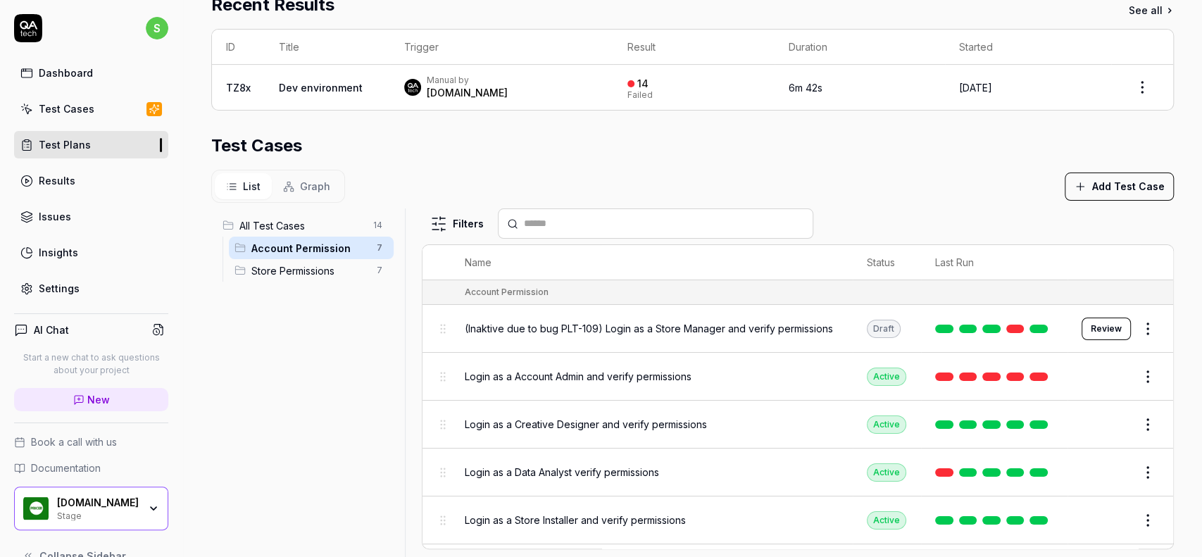
click at [284, 269] on span "Store Permissions" at bounding box center [309, 270] width 117 height 15
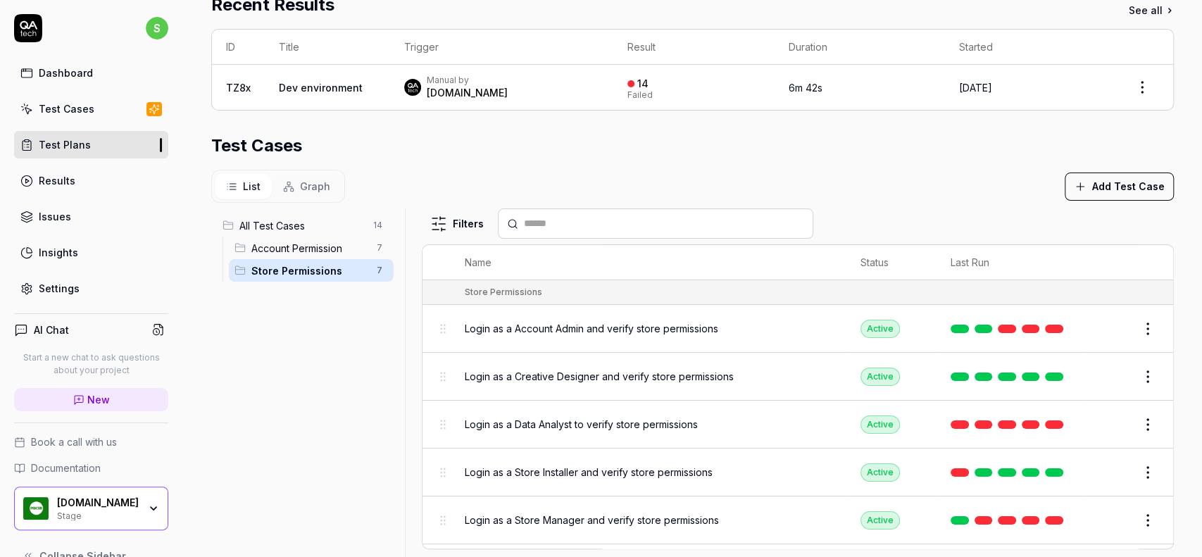
click at [318, 256] on div "Account Permission 7" at bounding box center [311, 248] width 165 height 23
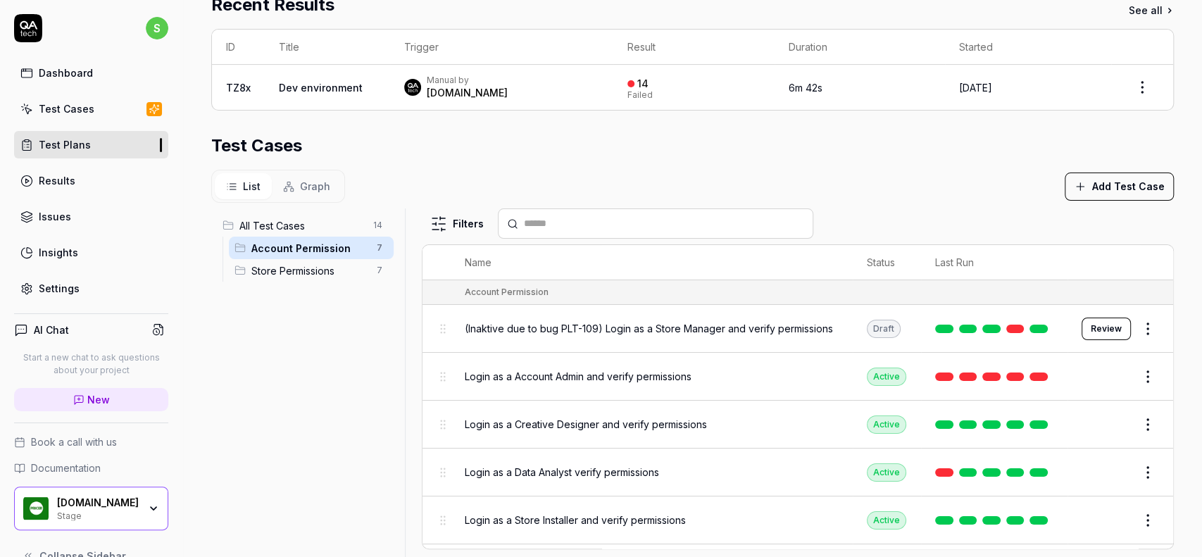
click at [317, 266] on span "Store Permissions" at bounding box center [309, 270] width 117 height 15
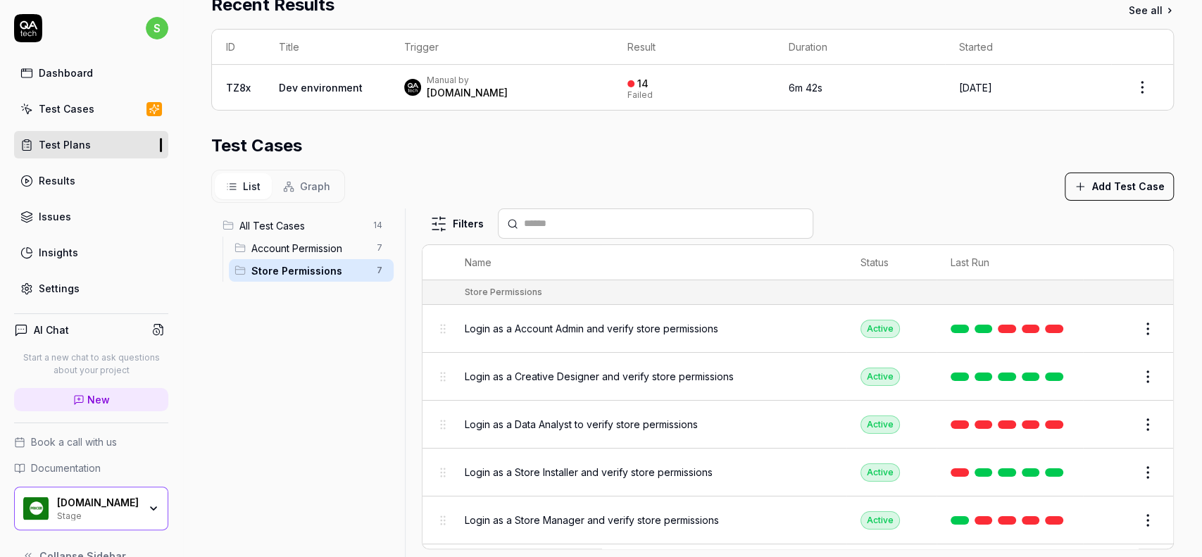
scroll to position [317, 0]
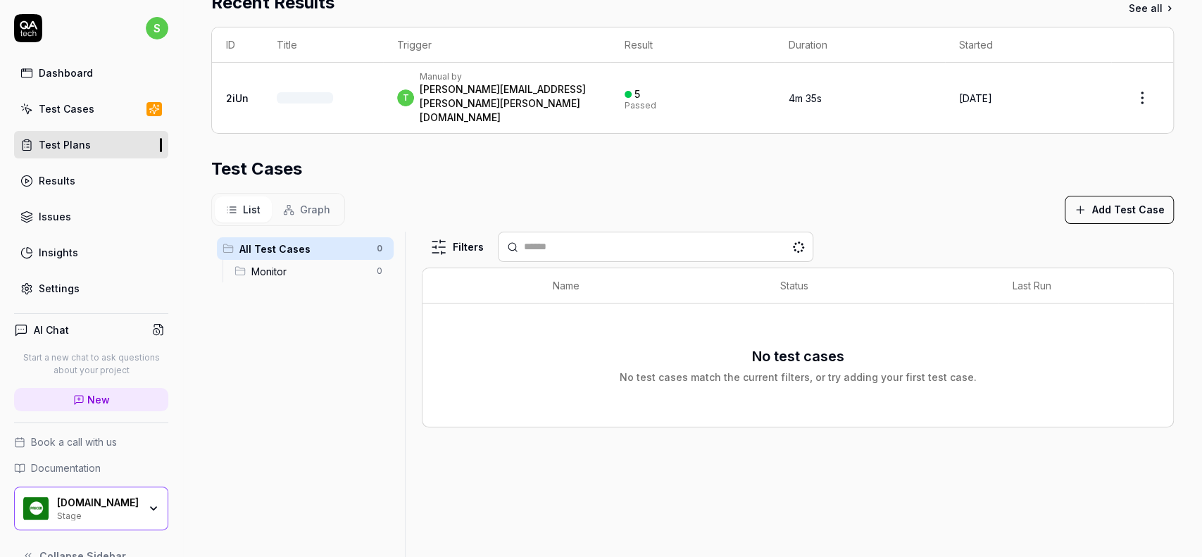
scroll to position [287, 0]
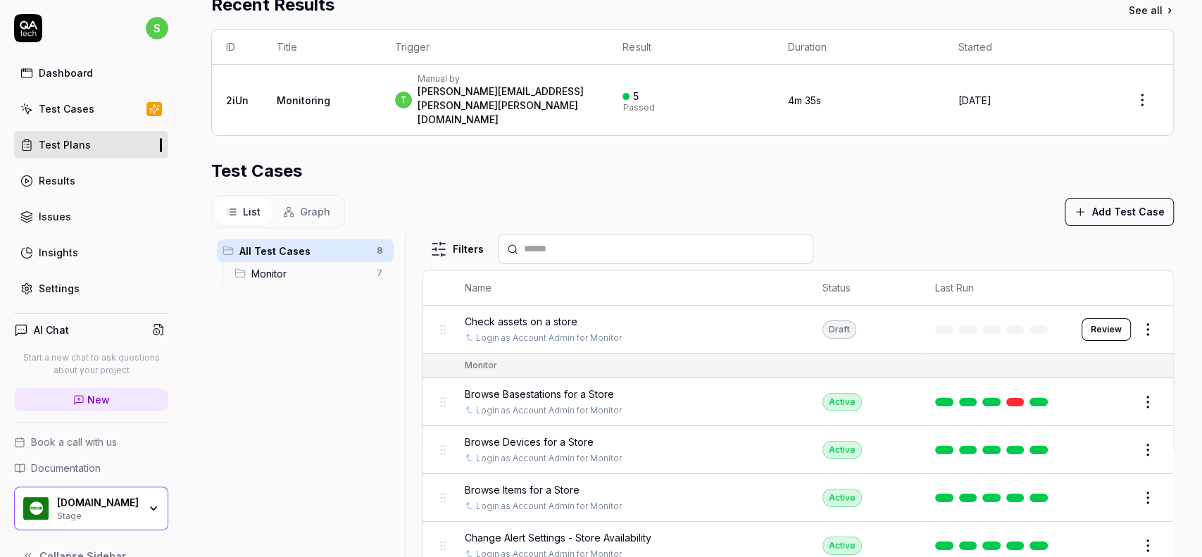
click at [265, 266] on span "Monitor" at bounding box center [309, 273] width 117 height 15
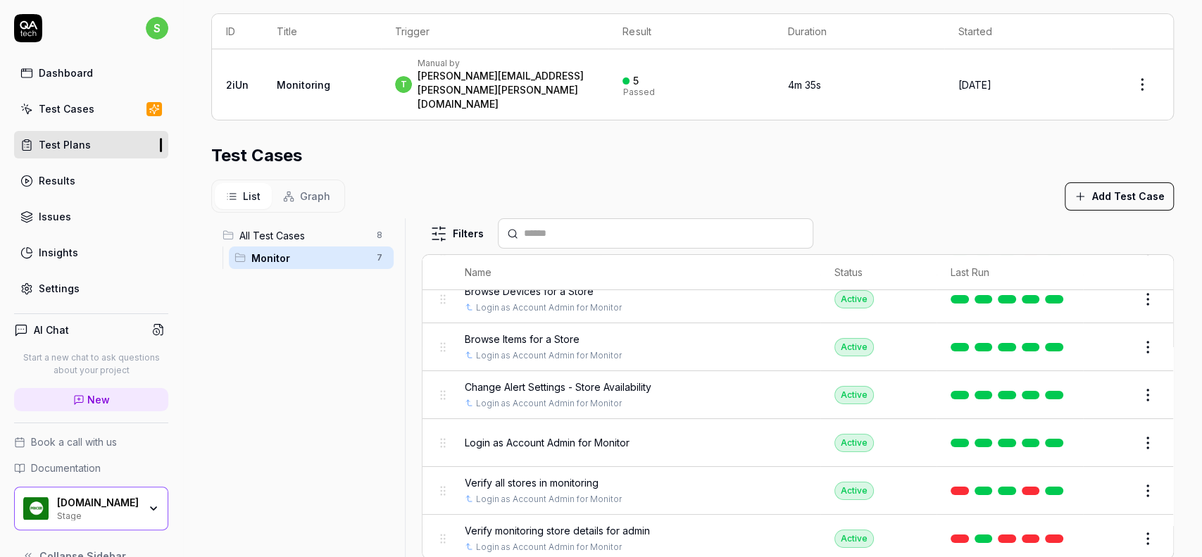
scroll to position [317, 0]
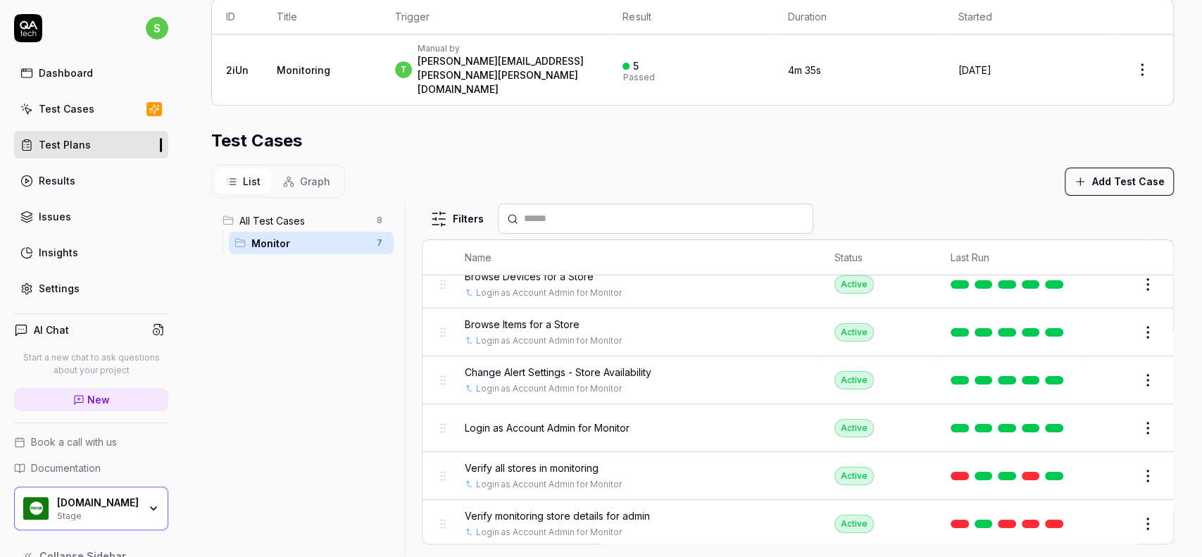
click at [590, 508] on span "Verify monitoring store details for admin" at bounding box center [557, 515] width 185 height 15
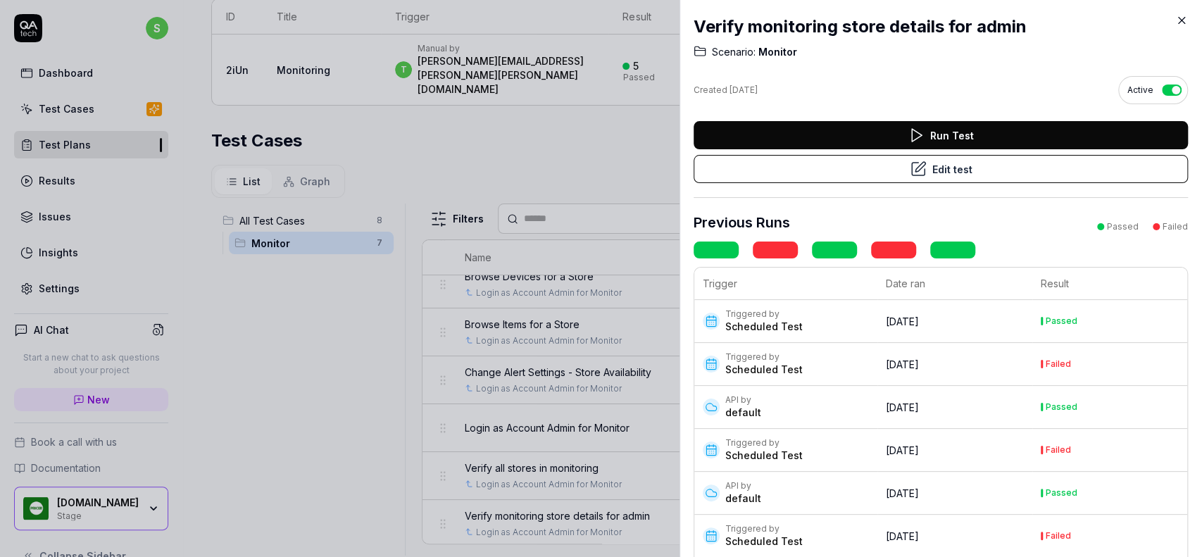
click at [995, 168] on button "Edit test" at bounding box center [940, 169] width 494 height 28
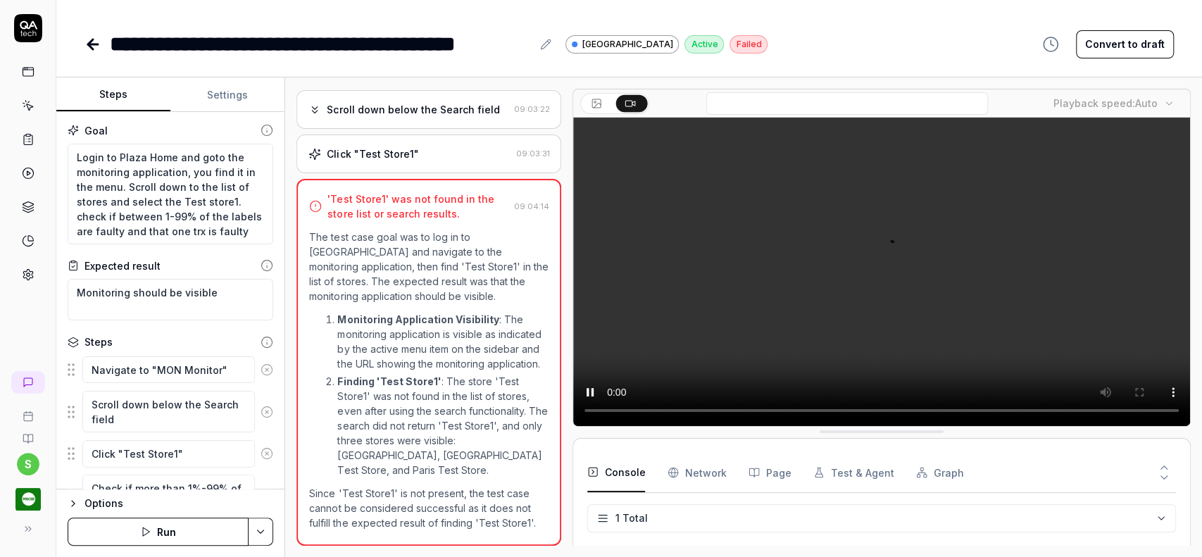
scroll to position [121, 0]
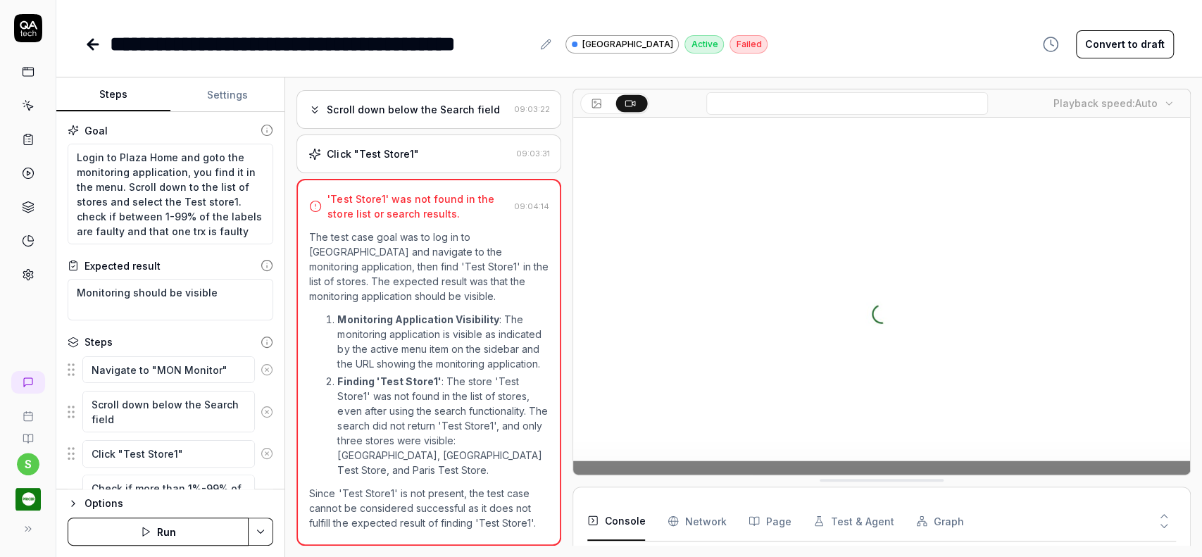
type textarea "*"
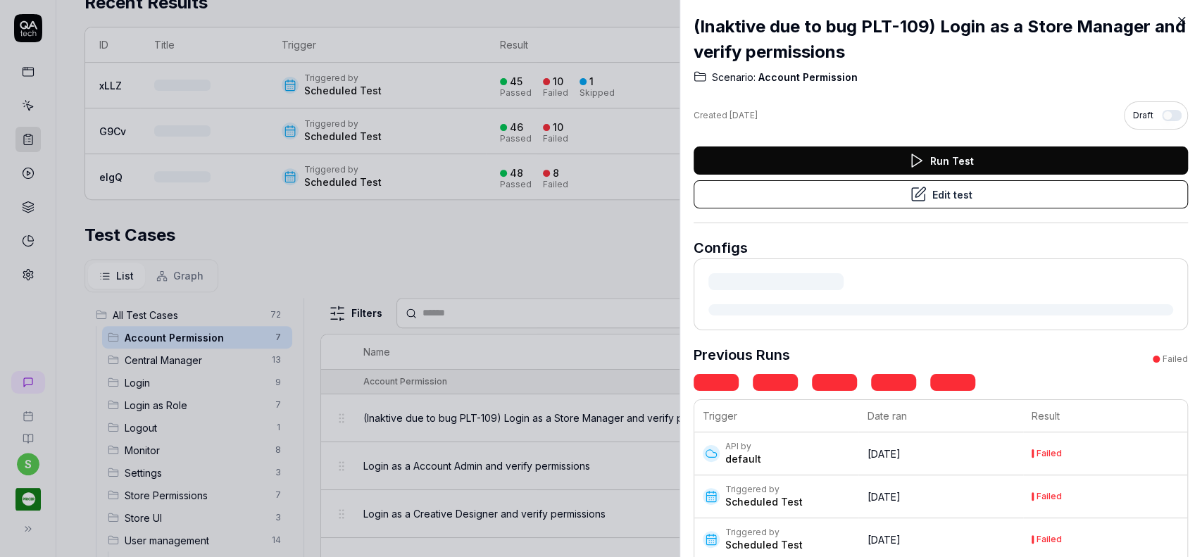
scroll to position [287, 0]
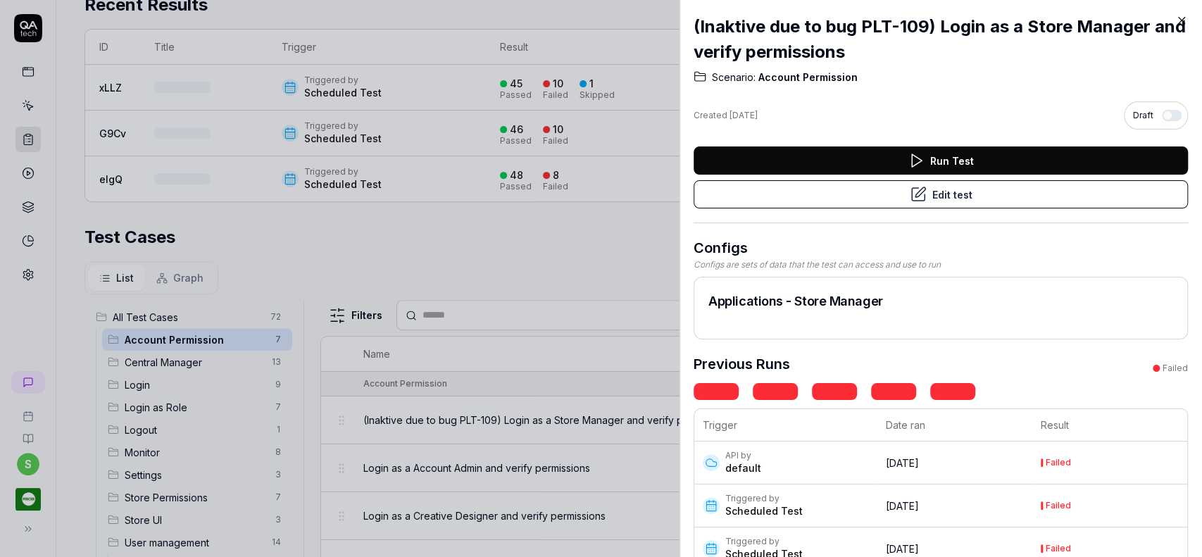
click at [1027, 191] on button "Edit test" at bounding box center [940, 194] width 494 height 28
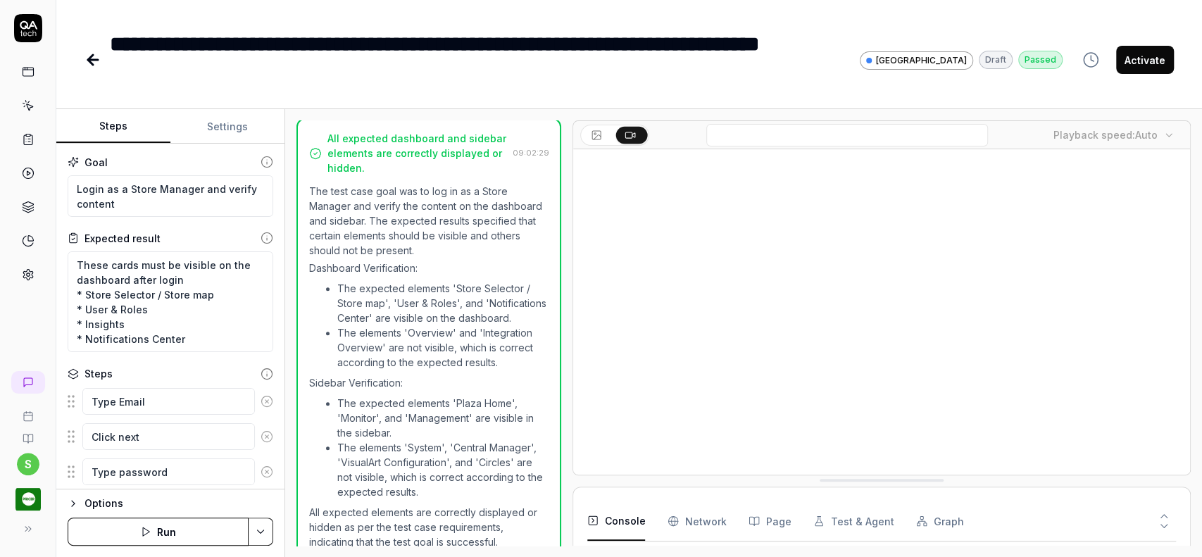
scroll to position [422, 0]
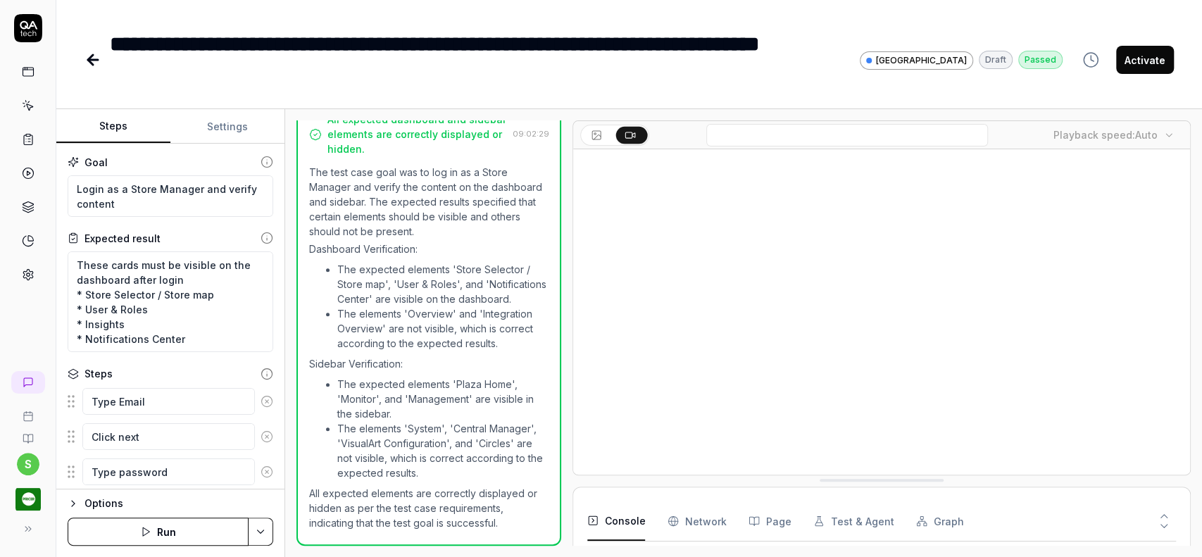
type textarea "*"
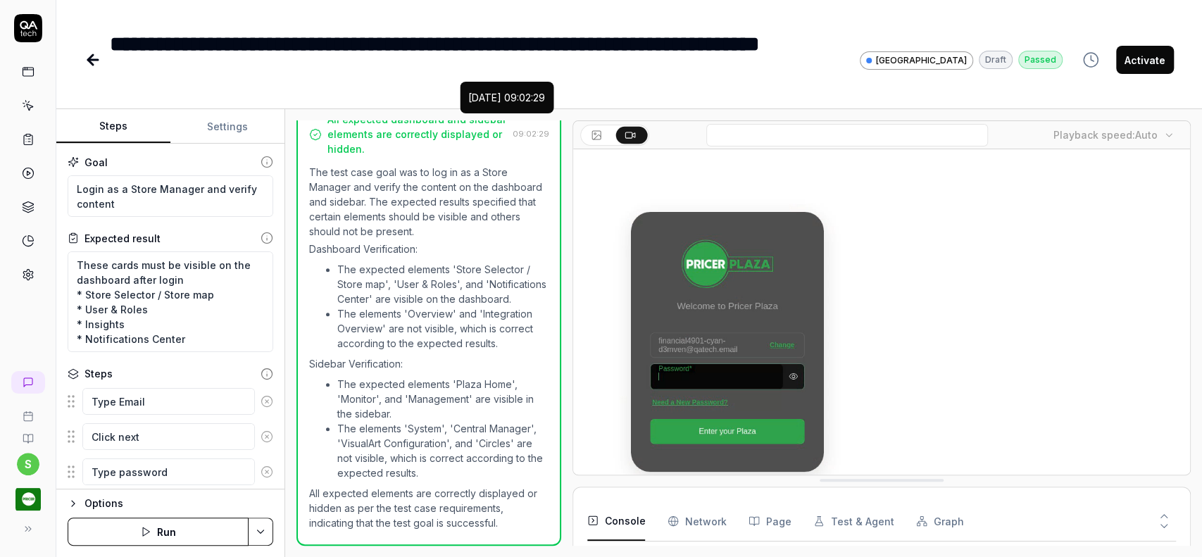
scroll to position [0, 0]
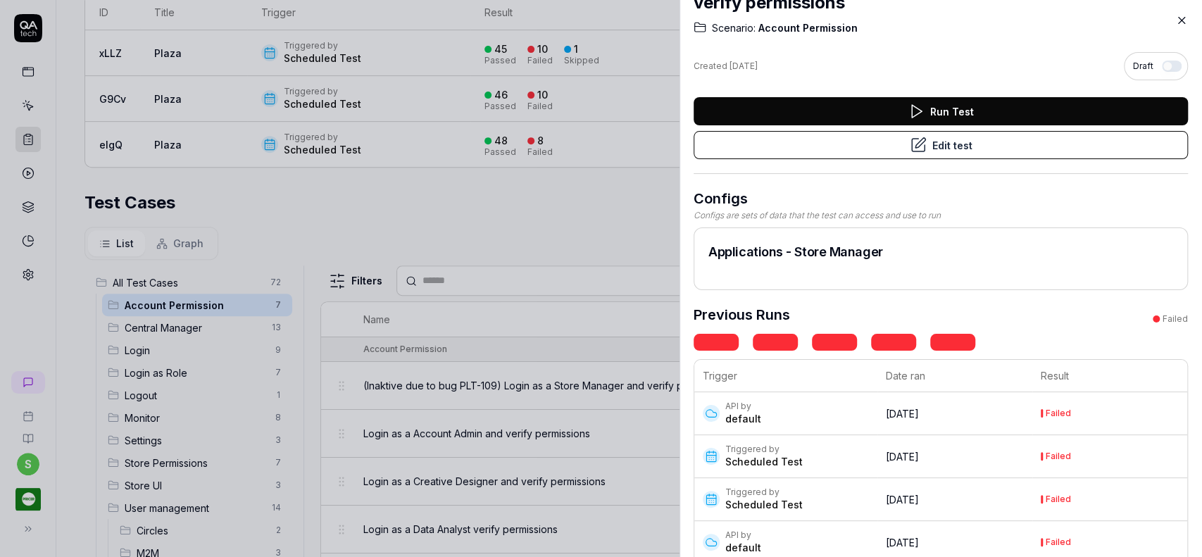
scroll to position [187, 0]
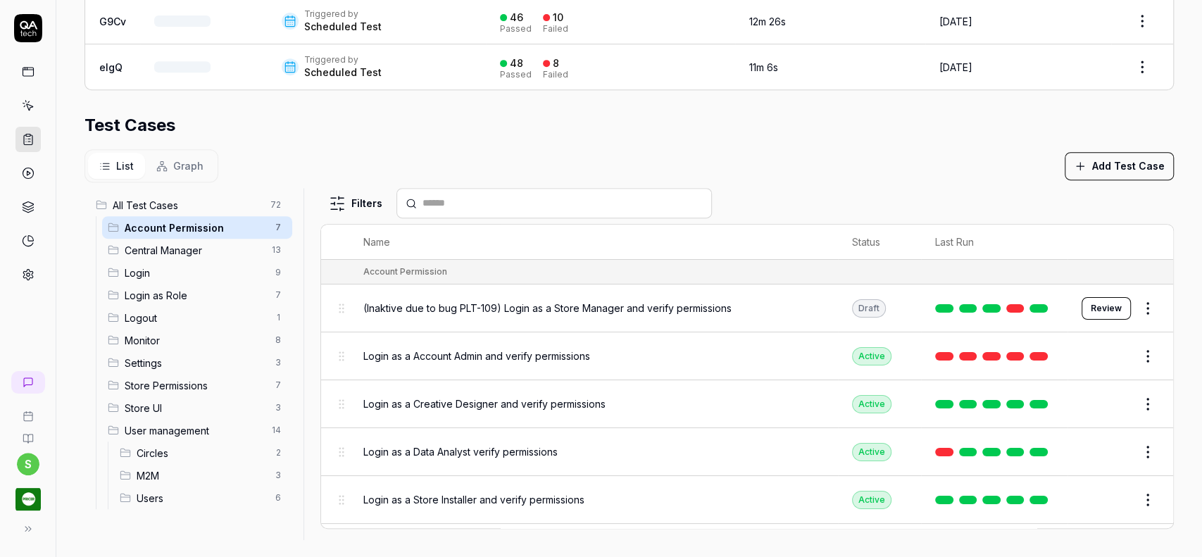
scroll to position [408, 0]
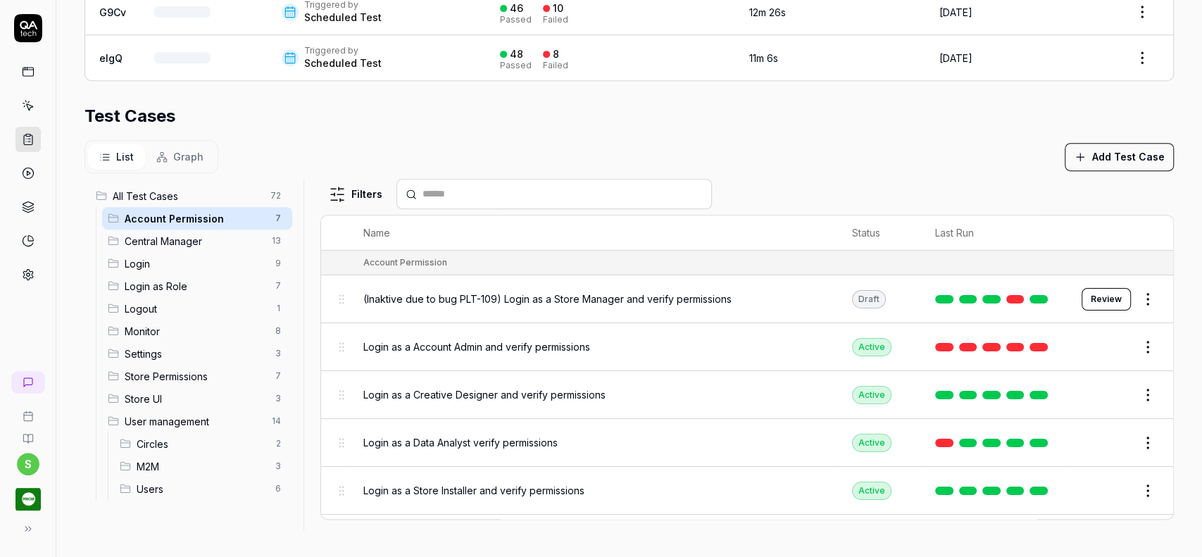
click at [1114, 348] on html "**********" at bounding box center [601, 278] width 1202 height 557
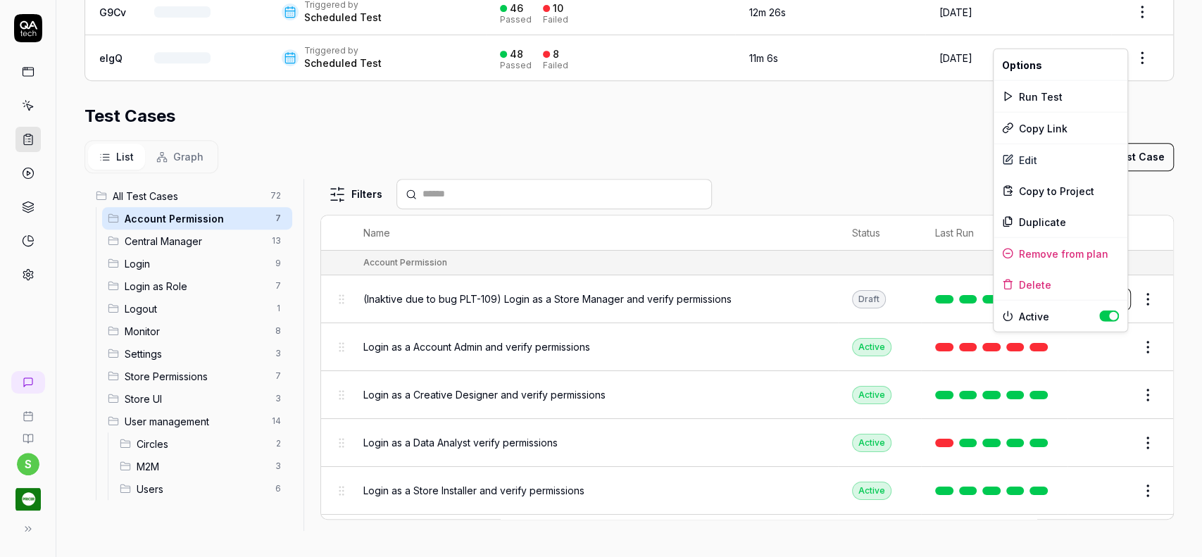
click at [826, 128] on html "**********" at bounding box center [601, 278] width 1202 height 557
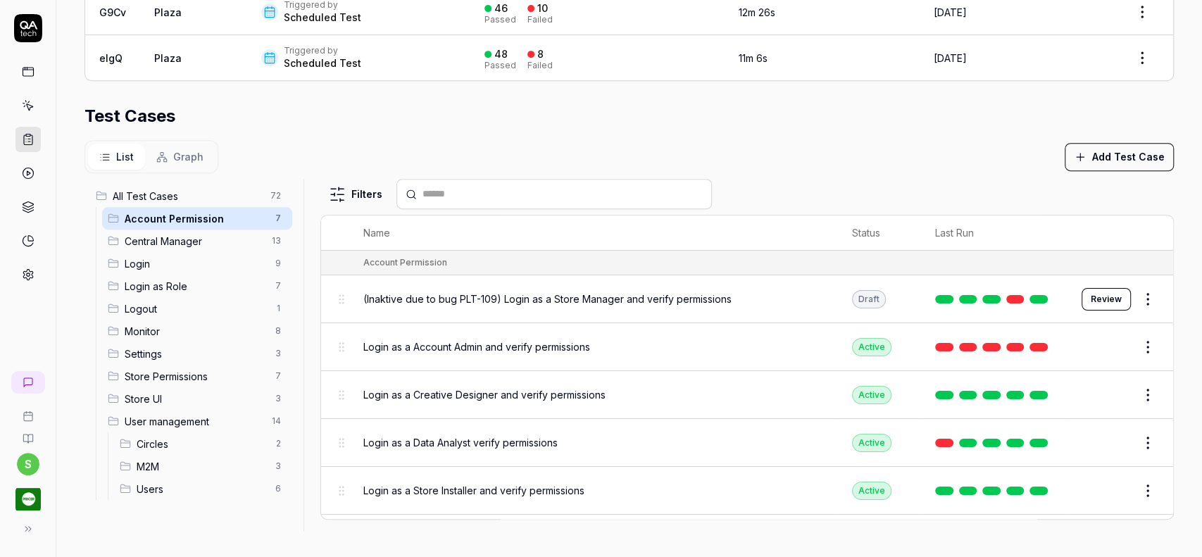
click at [557, 348] on span "Login as a Account Admin and verify permissions" at bounding box center [476, 346] width 227 height 15
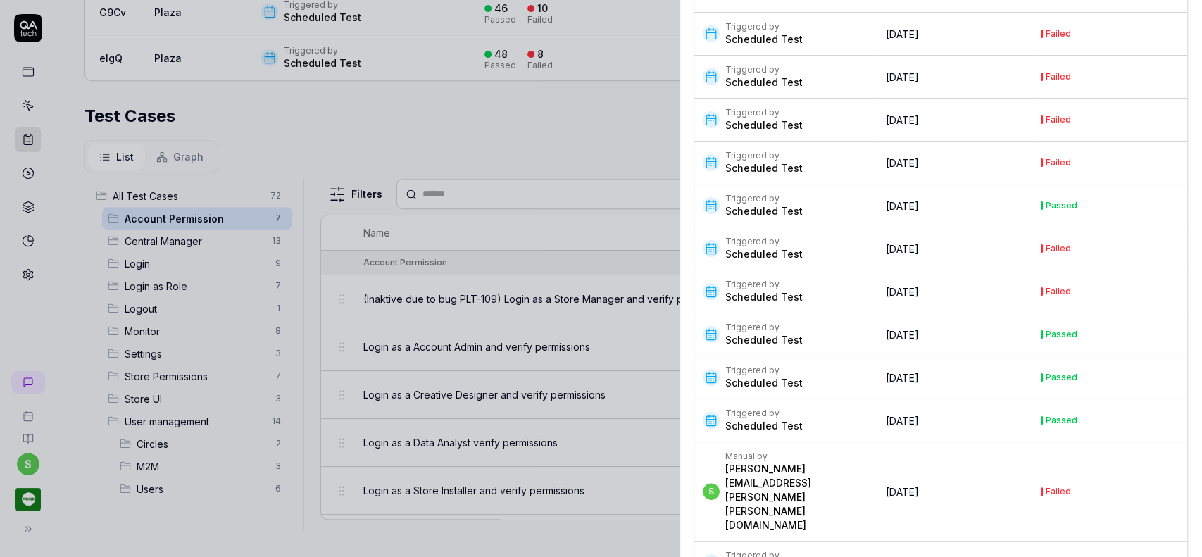
scroll to position [7261, 0]
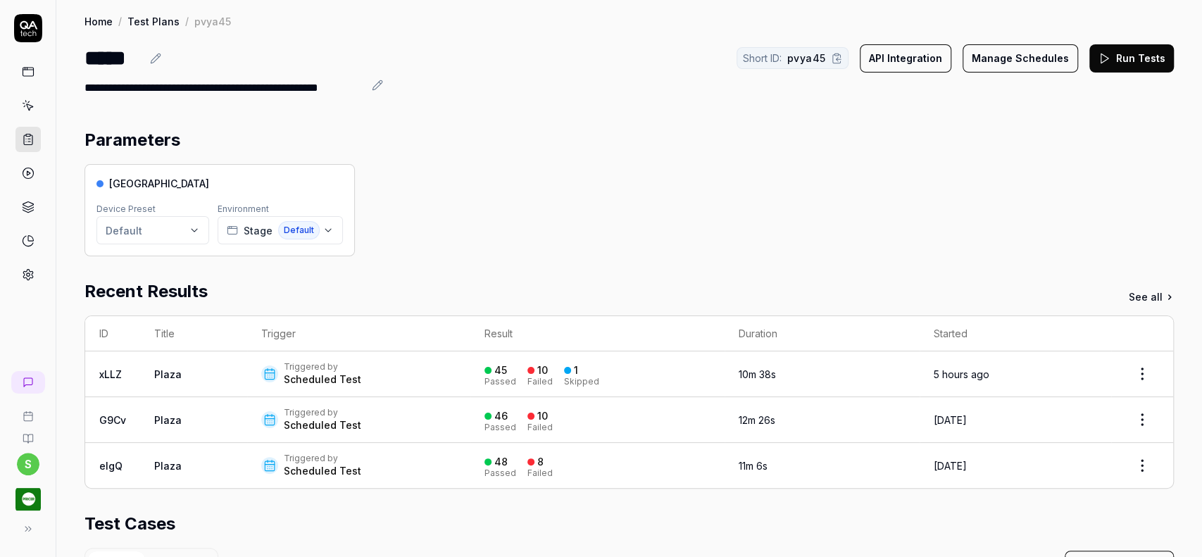
scroll to position [321, 0]
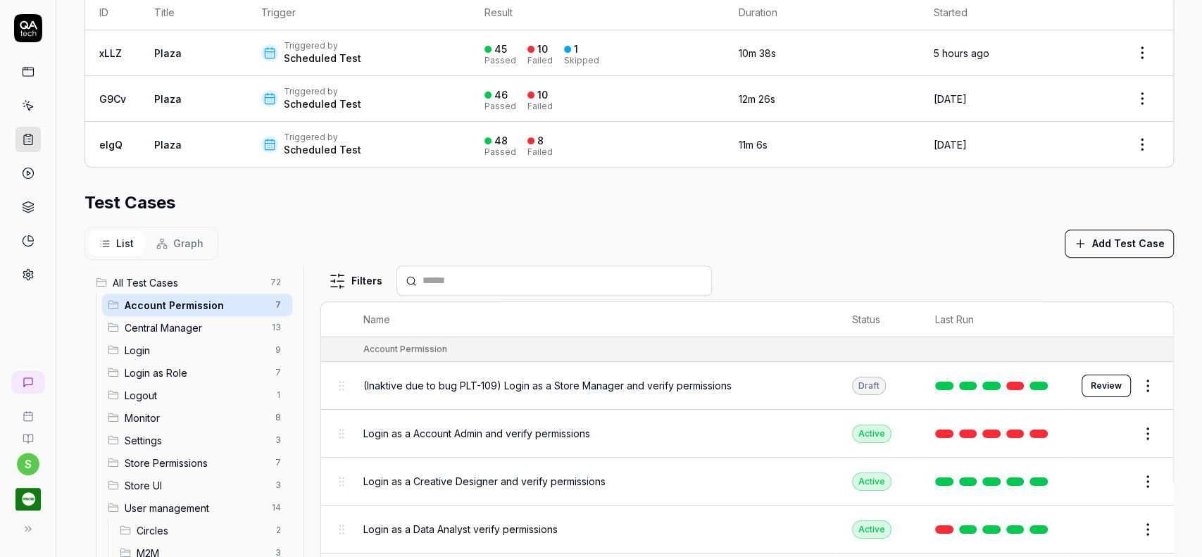
click at [710, 380] on span "(Inaktive due to bug PLT-109) Login as a Store Manager and verify permissions" at bounding box center [547, 385] width 368 height 15
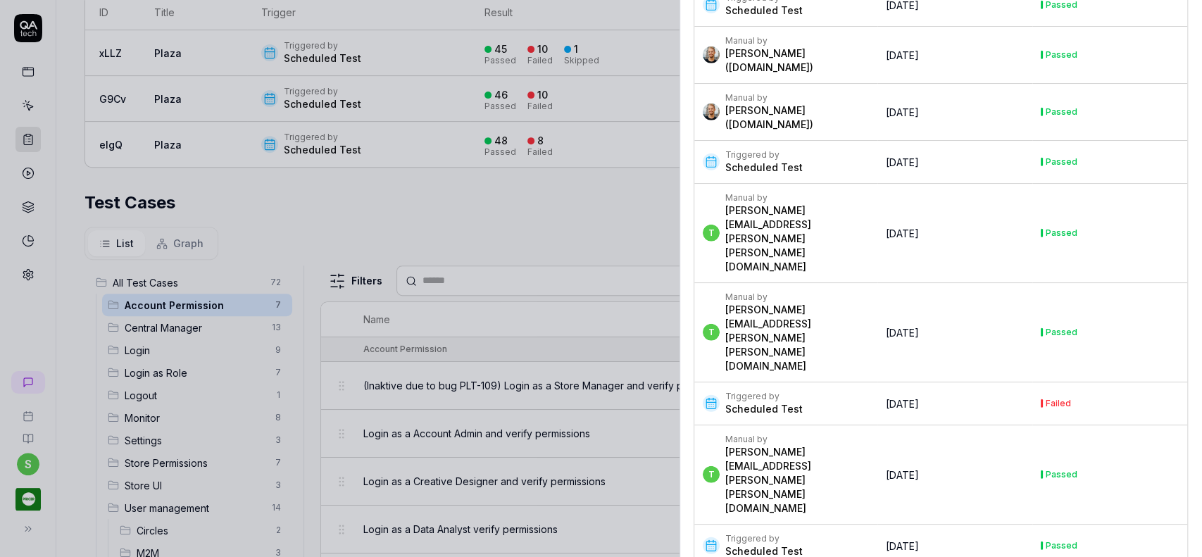
scroll to position [6474, 0]
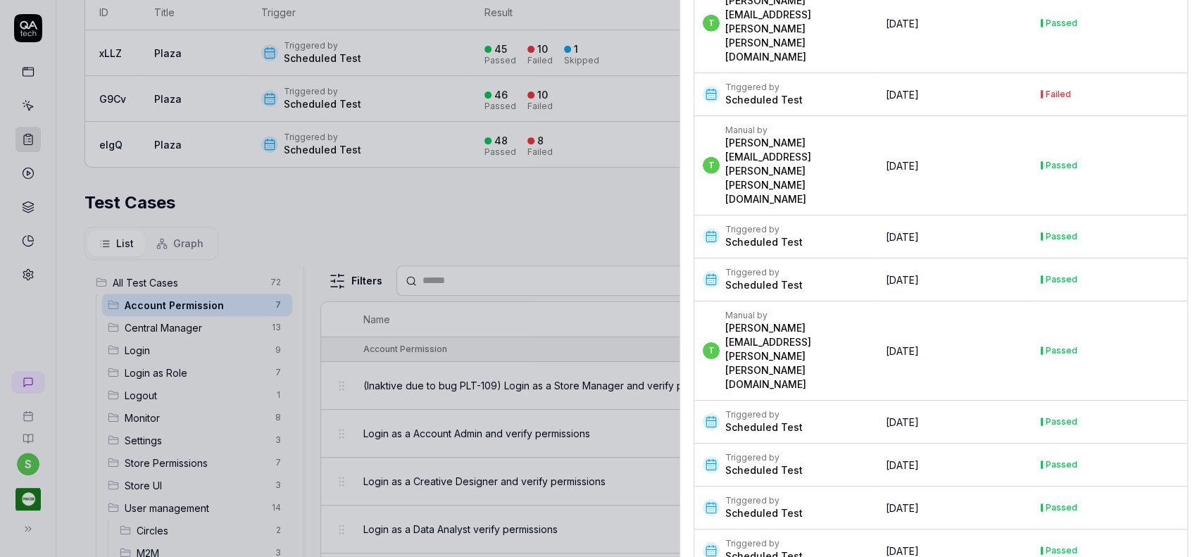
click at [1180, 18] on icon at bounding box center [1181, 20] width 13 height 13
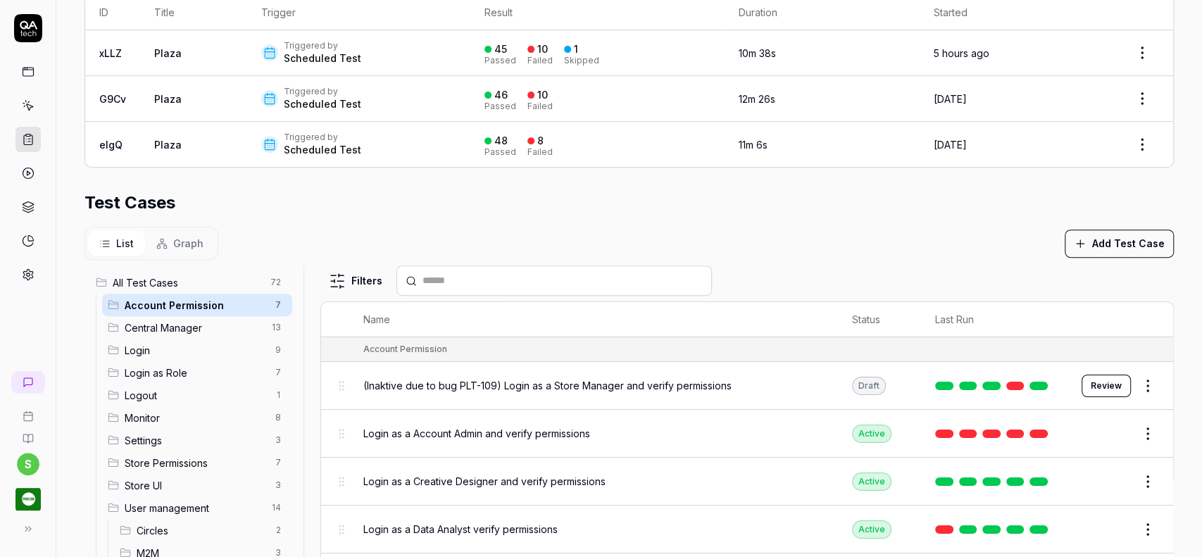
click at [646, 384] on span "(Inaktive due to bug PLT-109) Login as a Store Manager and verify permissions" at bounding box center [547, 385] width 368 height 15
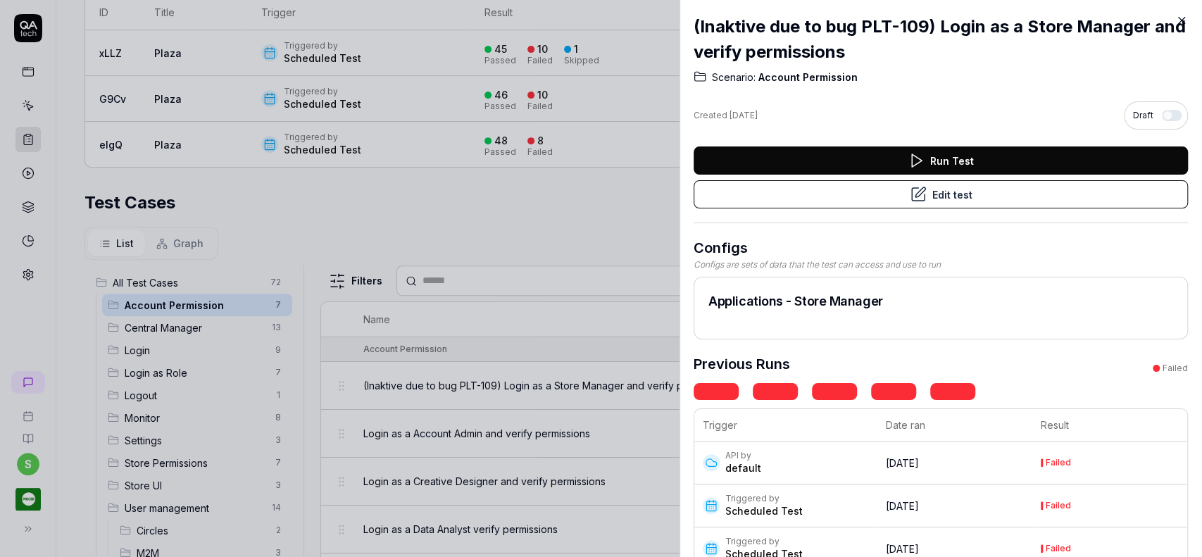
click at [1042, 199] on button "Edit test" at bounding box center [940, 194] width 494 height 28
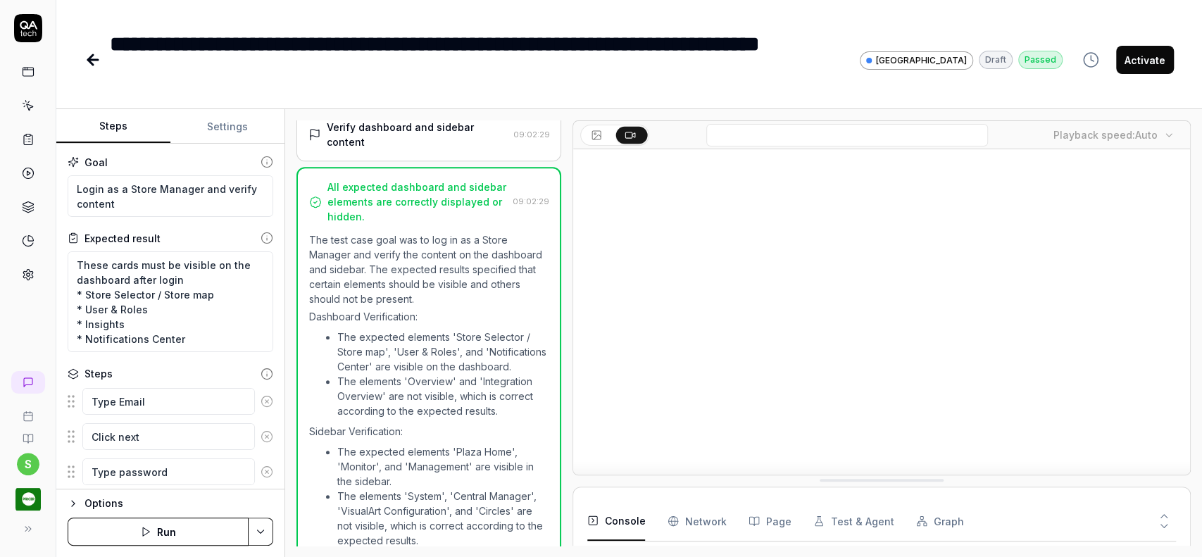
scroll to position [422, 0]
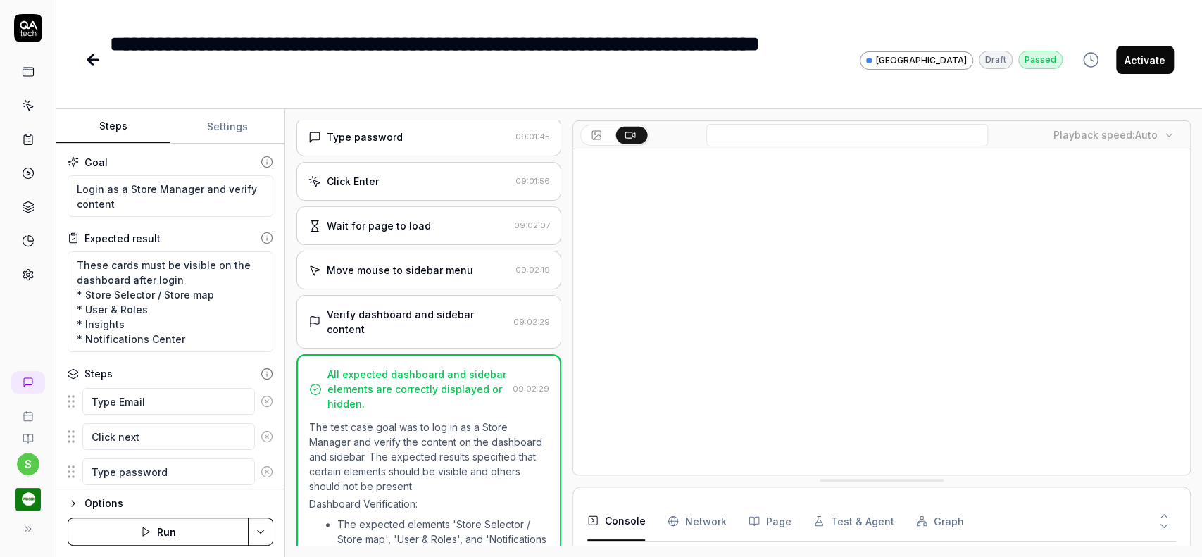
scroll to position [47, 0]
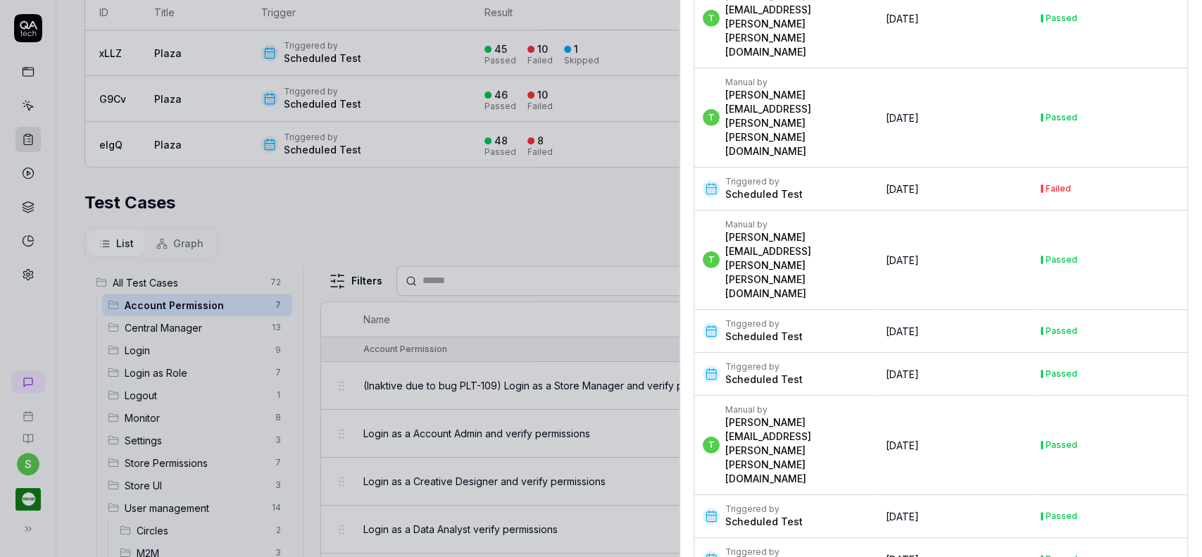
scroll to position [6474, 0]
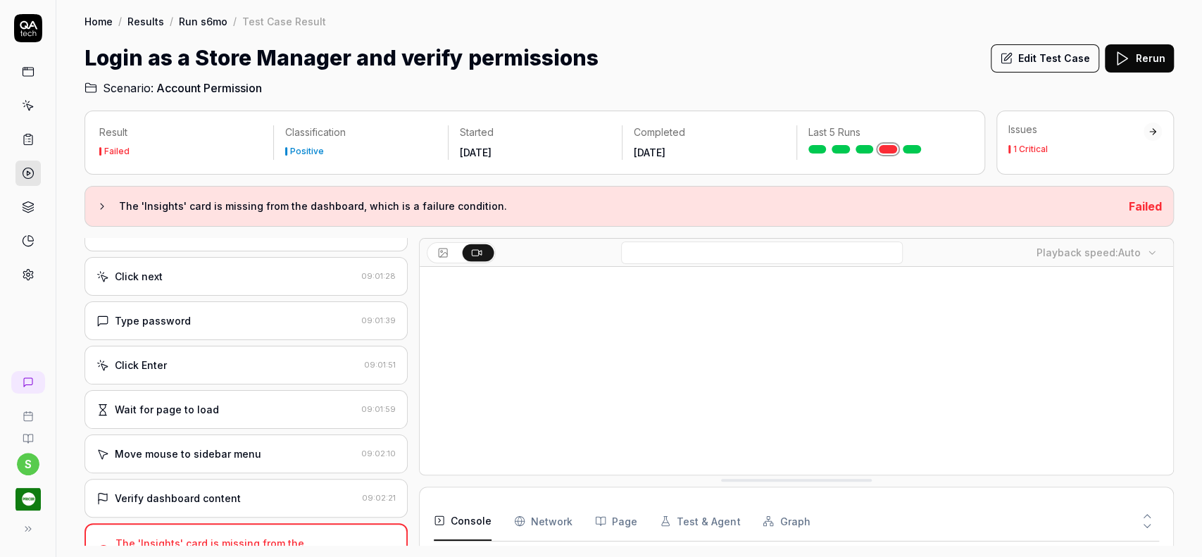
scroll to position [23, 0]
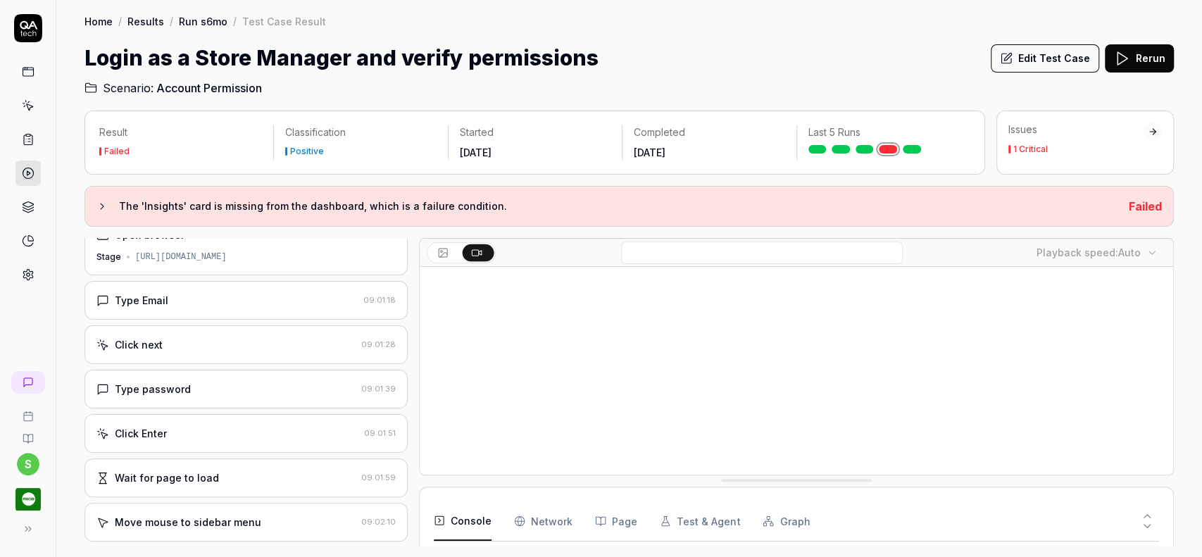
click at [36, 27] on icon at bounding box center [29, 25] width 18 height 8
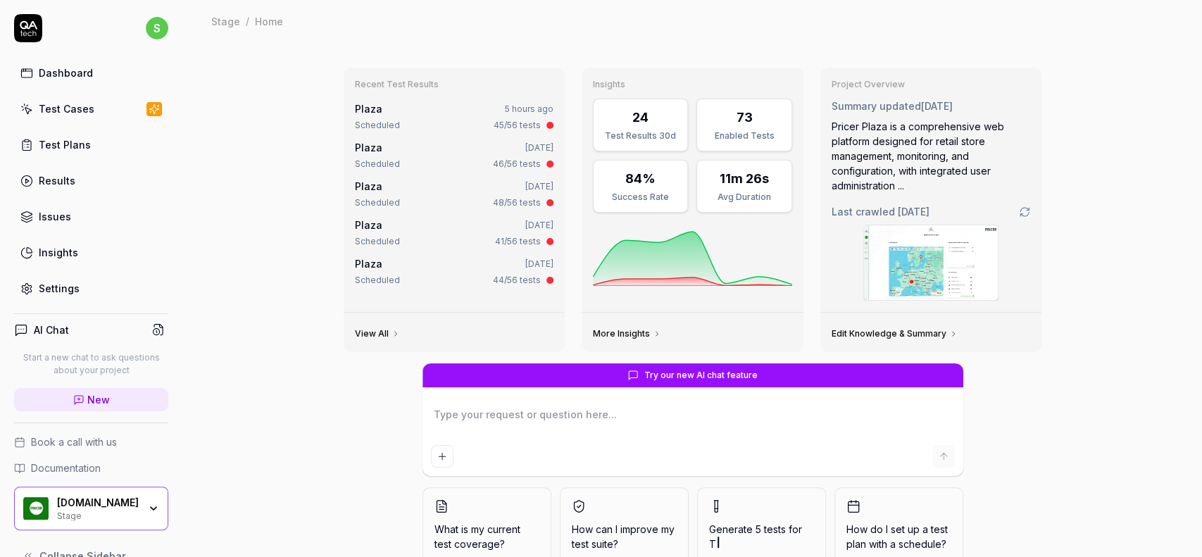
type textarea "*"
click at [66, 137] on div "Test Plans" at bounding box center [65, 144] width 52 height 15
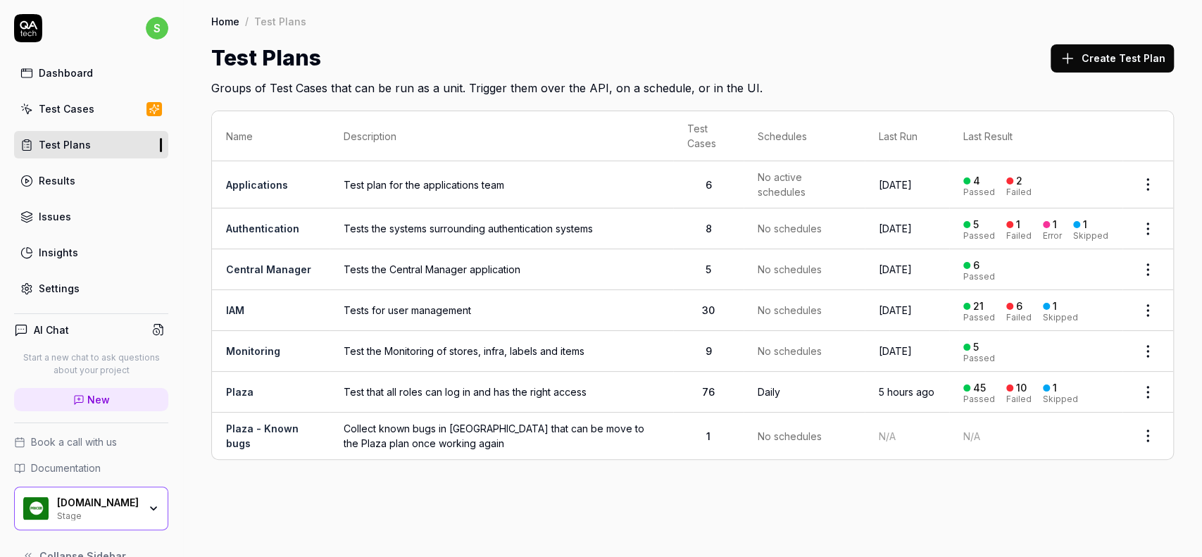
click at [234, 389] on link "Plaza" at bounding box center [239, 392] width 27 height 12
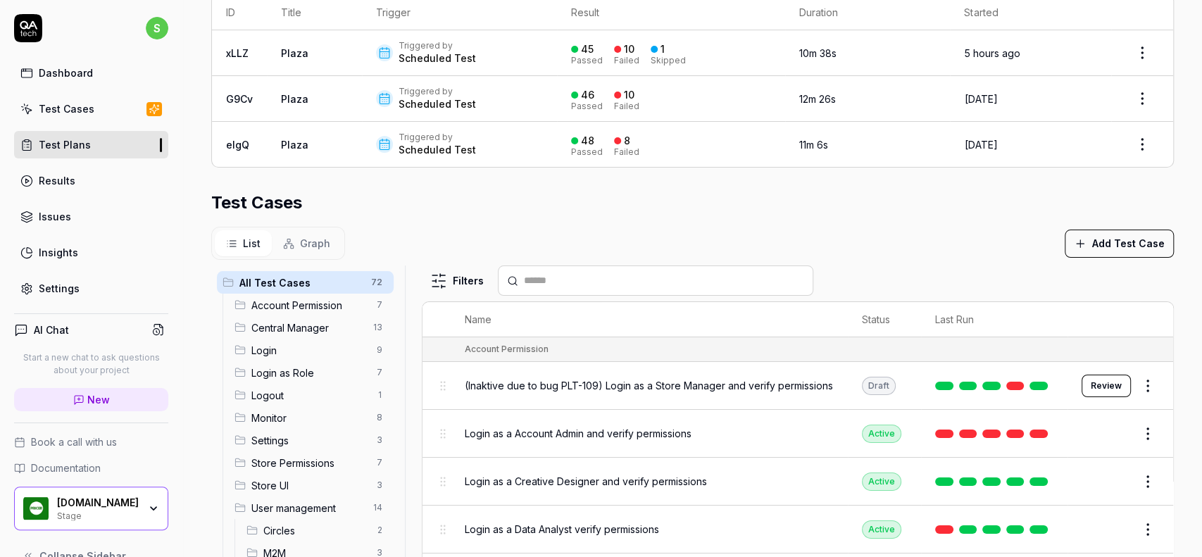
scroll to position [408, 0]
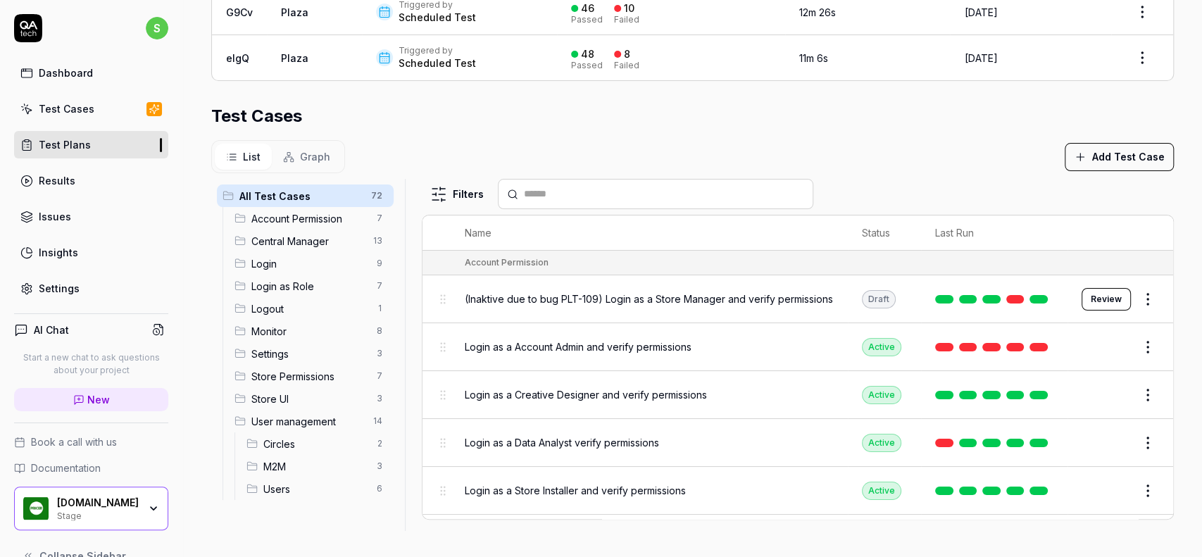
click at [1122, 346] on html "**********" at bounding box center [601, 278] width 1202 height 557
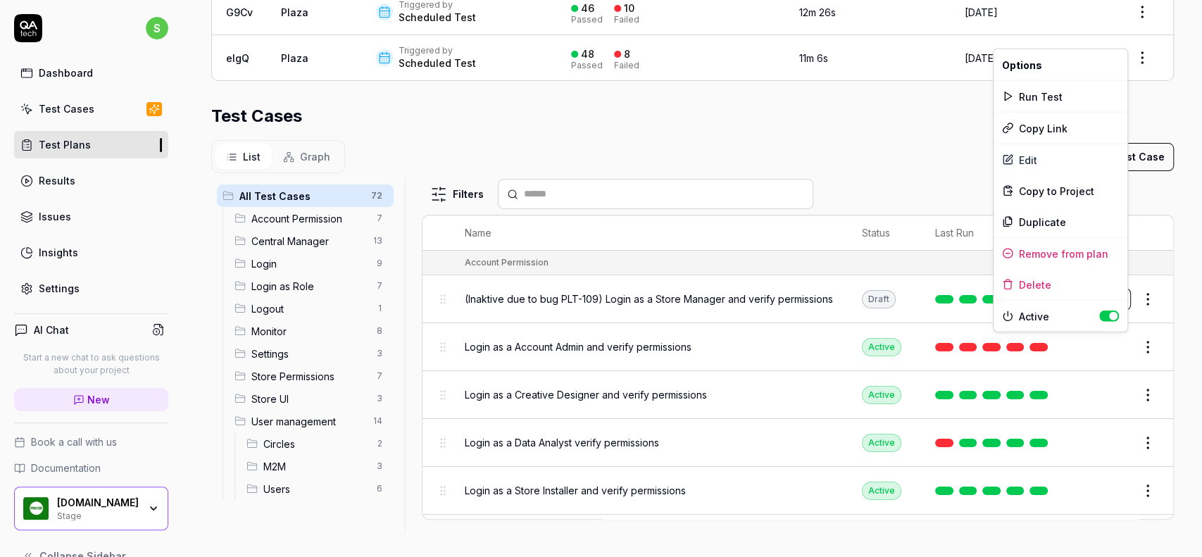
click at [272, 217] on html "**********" at bounding box center [601, 278] width 1202 height 557
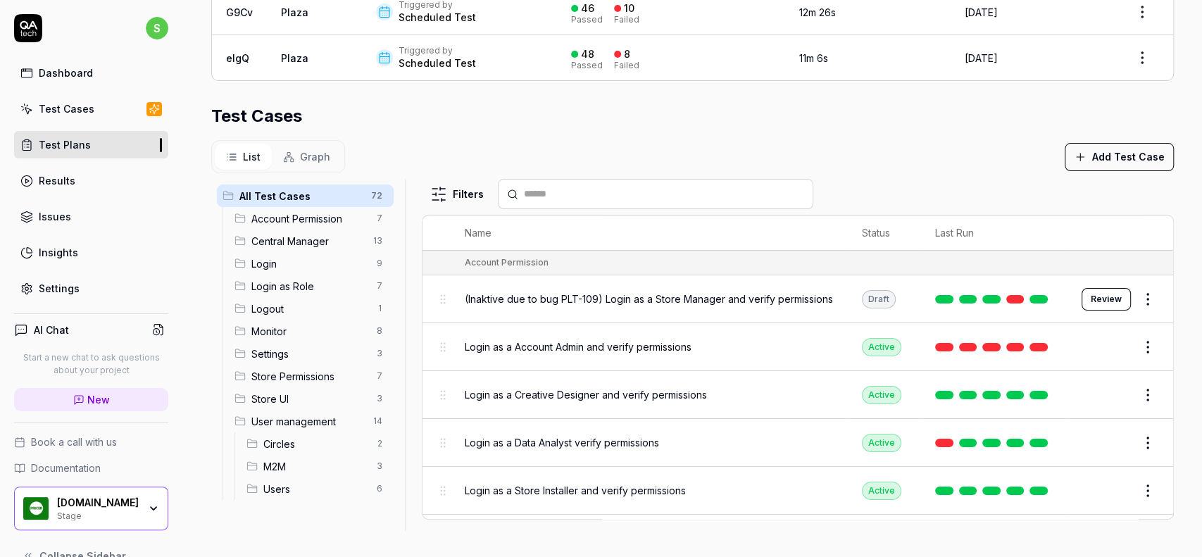
click at [284, 212] on span "Account Permission" at bounding box center [309, 218] width 117 height 15
